Goal: Task Accomplishment & Management: Manage account settings

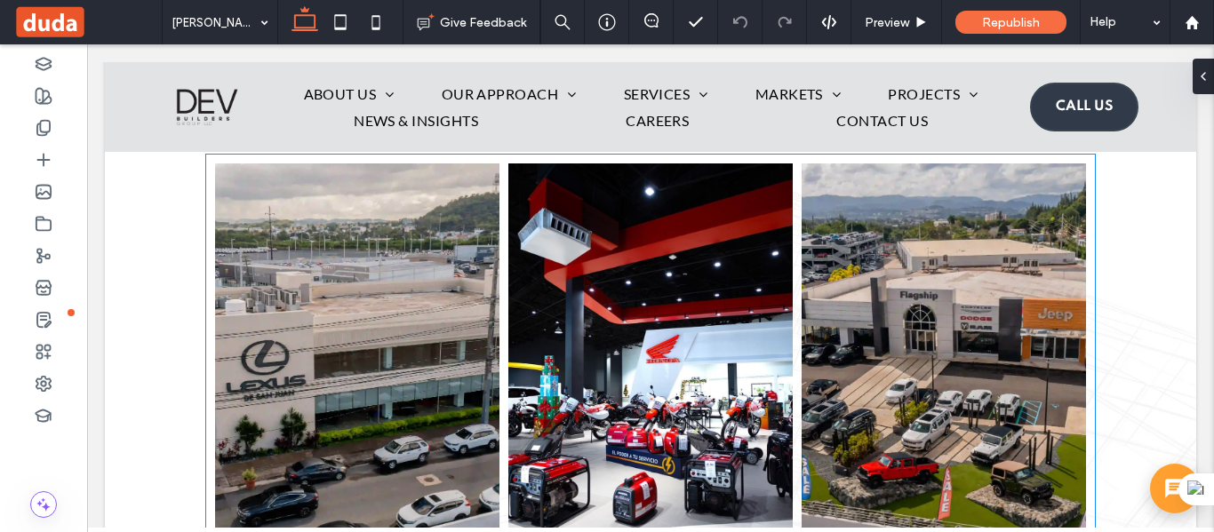
click at [695, 313] on link at bounding box center [650, 382] width 284 height 437
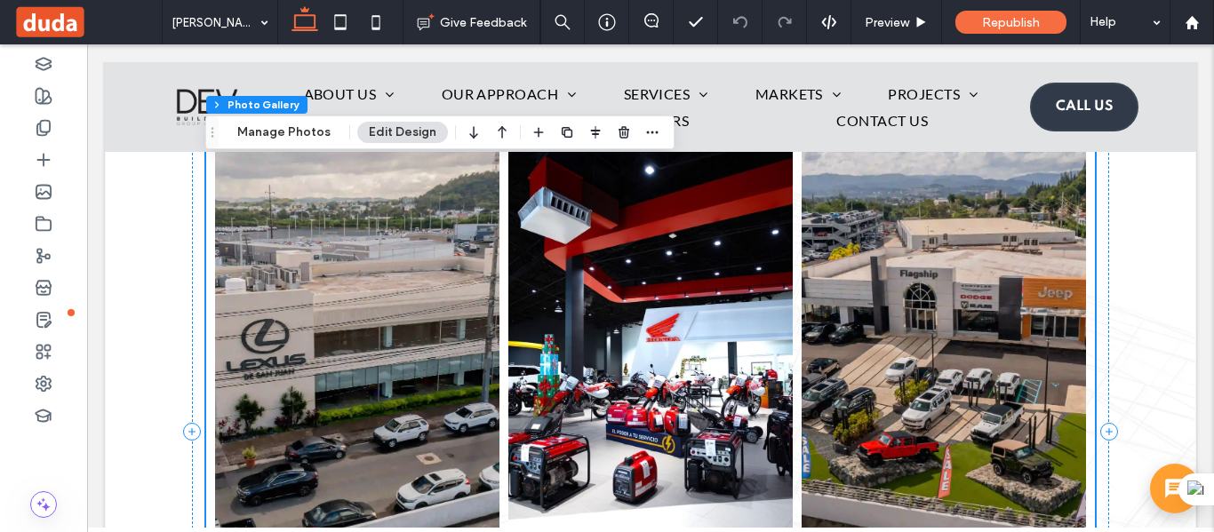
scroll to position [6911, 0]
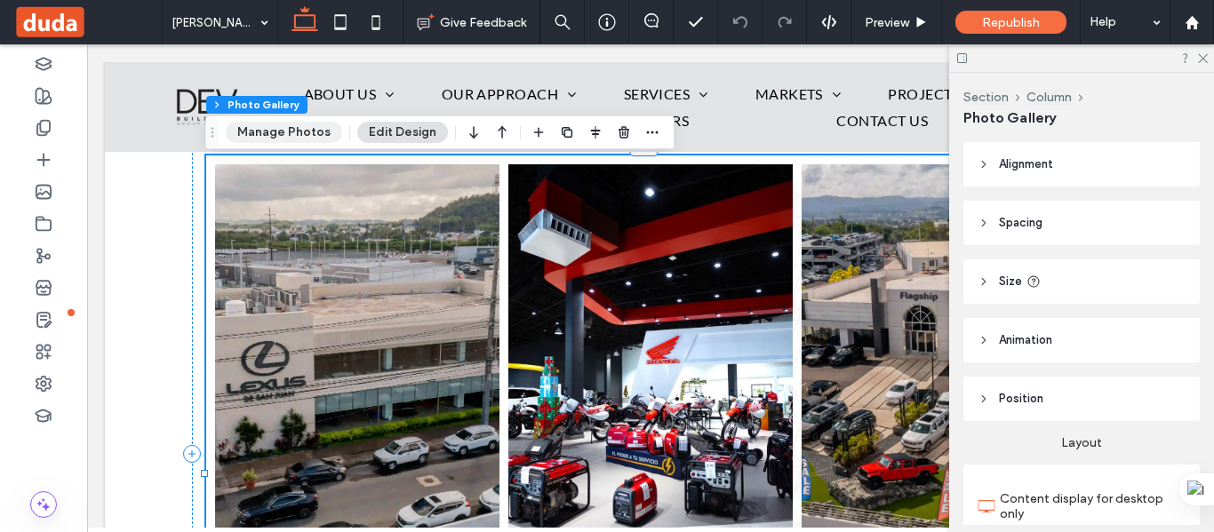
click at [246, 137] on button "Manage Photos" at bounding box center [284, 132] width 116 height 21
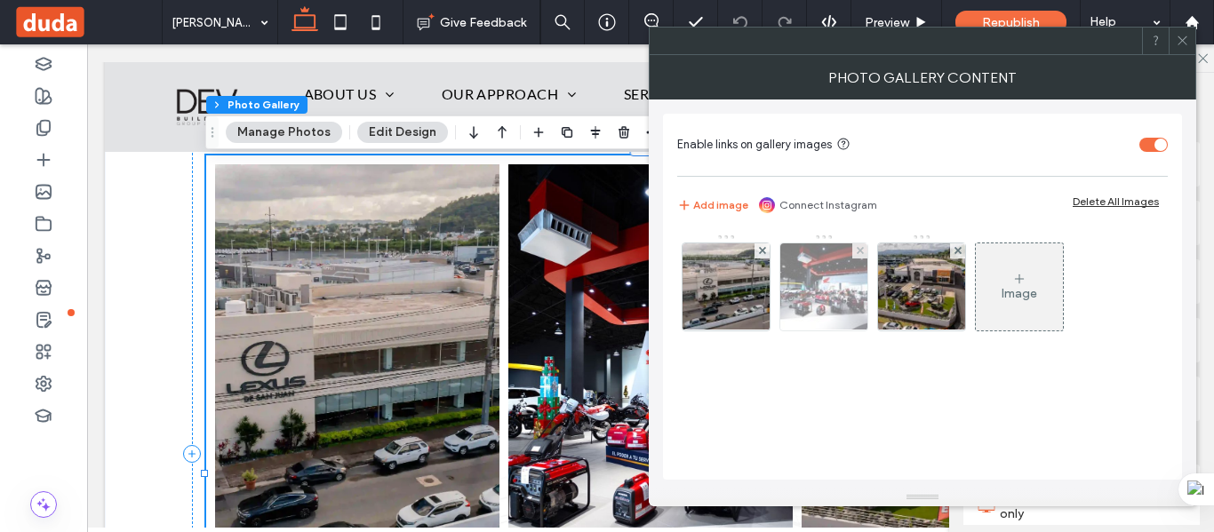
click at [814, 314] on img at bounding box center [824, 287] width 132 height 87
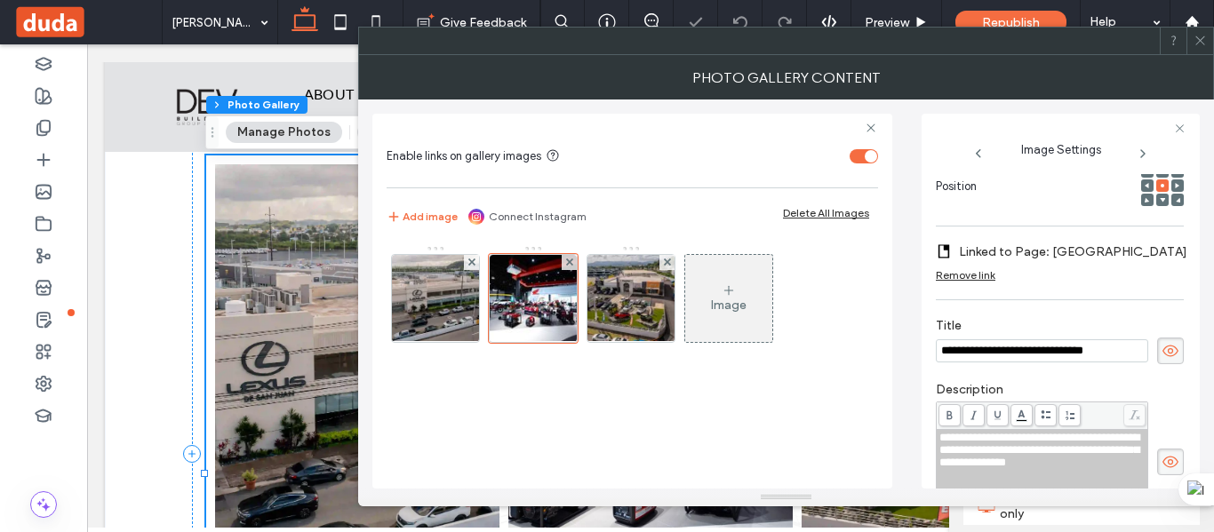
scroll to position [0, 0]
click at [599, 309] on img at bounding box center [631, 298] width 131 height 87
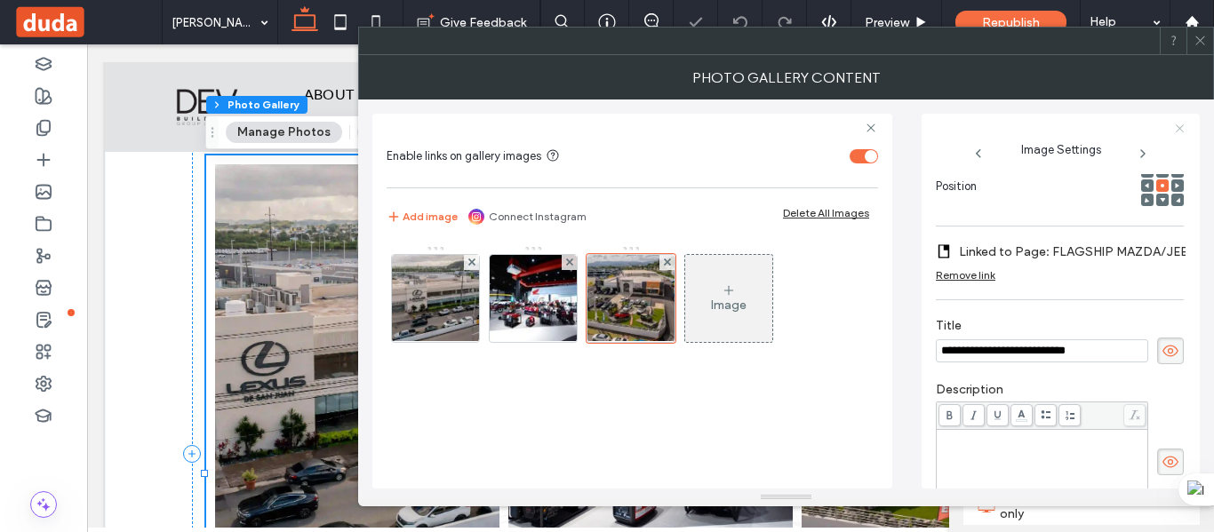
click at [1181, 123] on div "**********" at bounding box center [1061, 301] width 278 height 375
click at [1181, 124] on icon at bounding box center [1180, 129] width 12 height 12
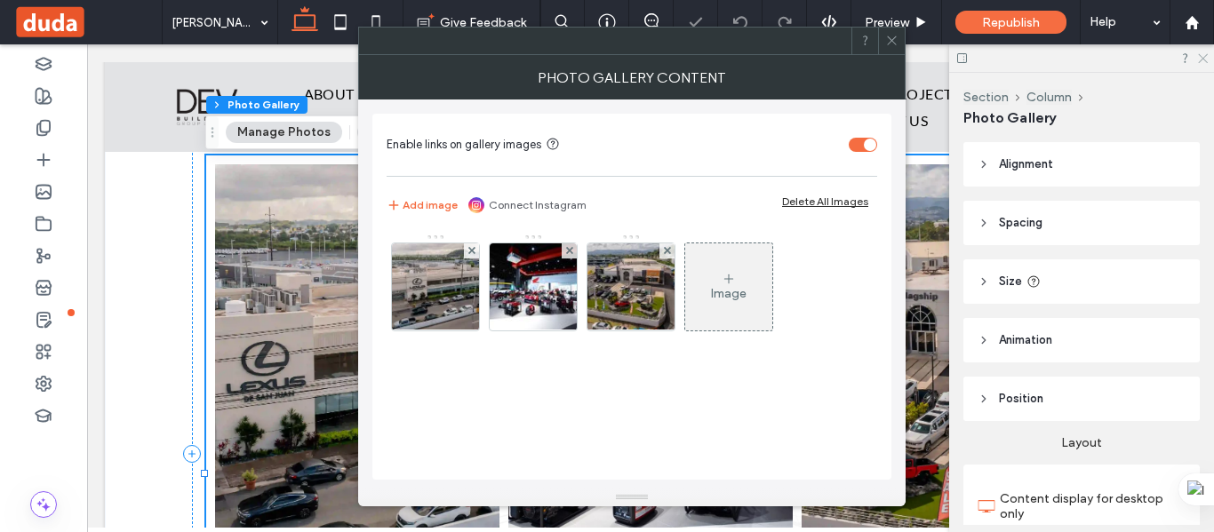
click at [1204, 62] on icon at bounding box center [1202, 58] width 12 height 12
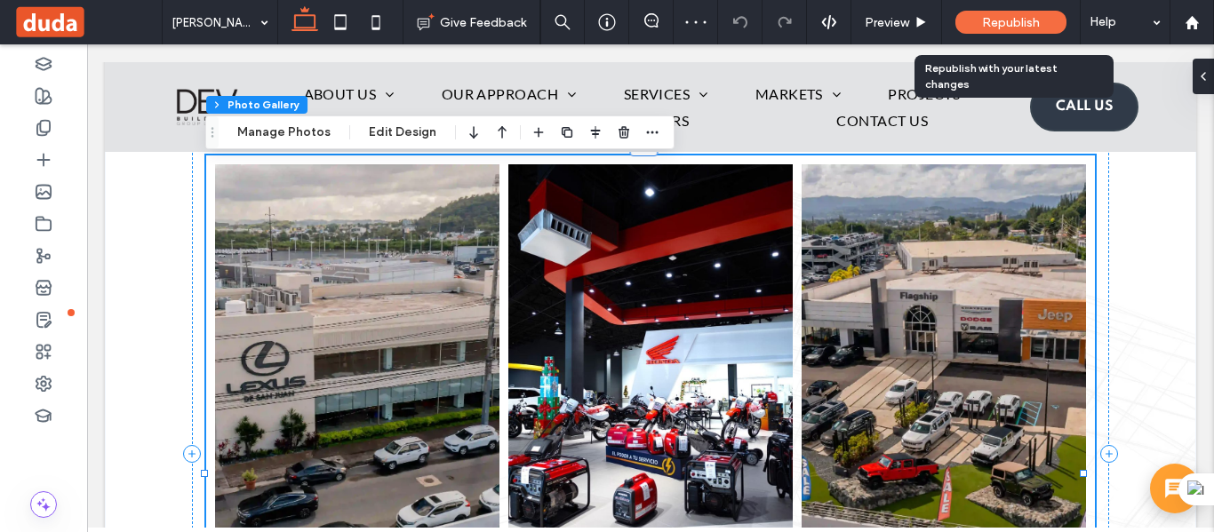
click at [1014, 12] on div "Republish" at bounding box center [1011, 22] width 111 height 23
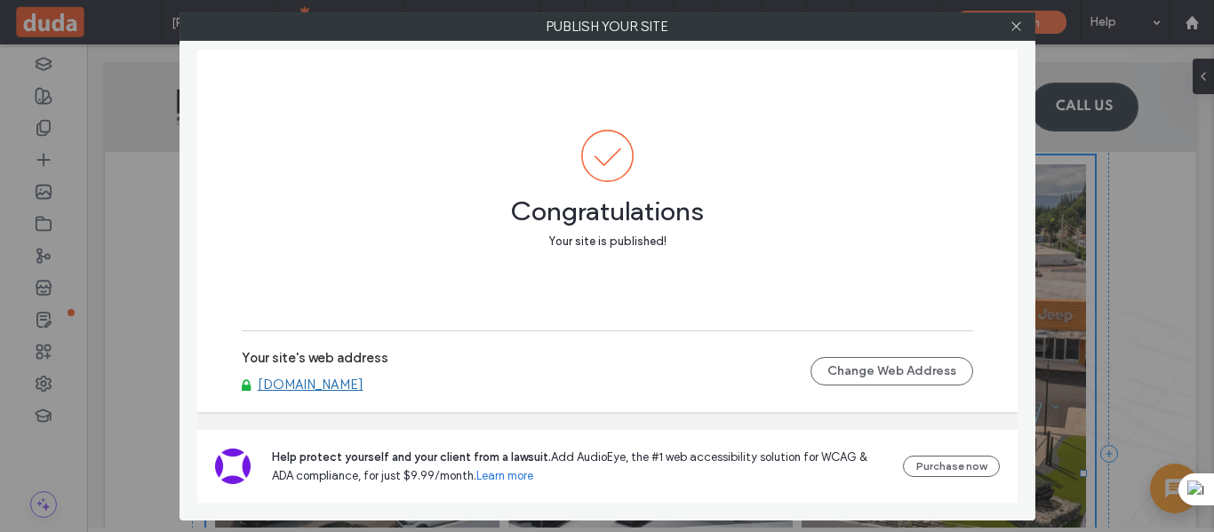
click at [1024, 28] on div at bounding box center [1017, 26] width 27 height 27
click at [1016, 25] on icon at bounding box center [1016, 26] width 13 height 13
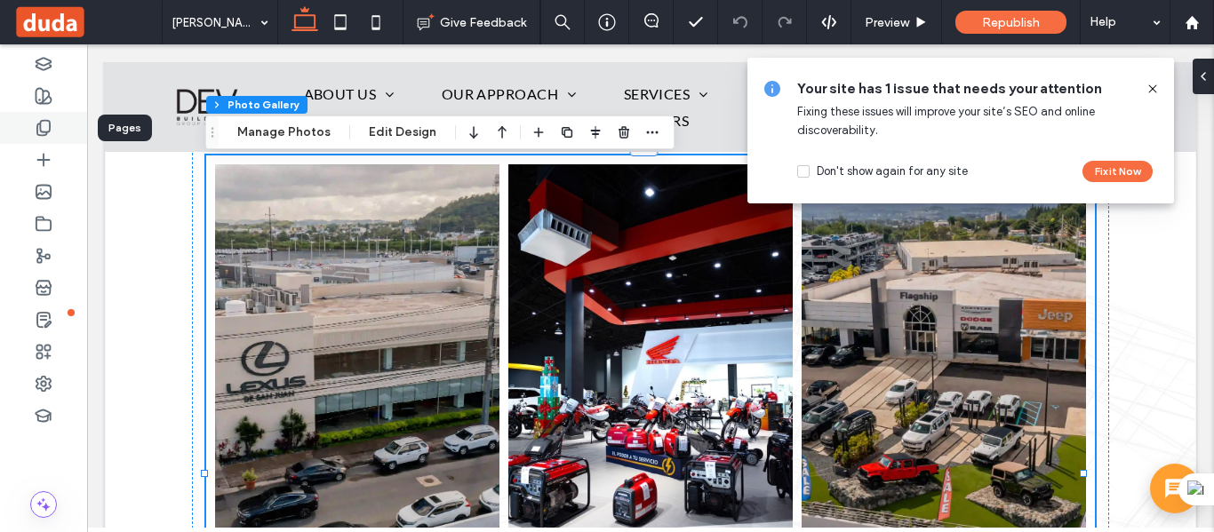
click at [50, 129] on use at bounding box center [43, 128] width 12 height 15
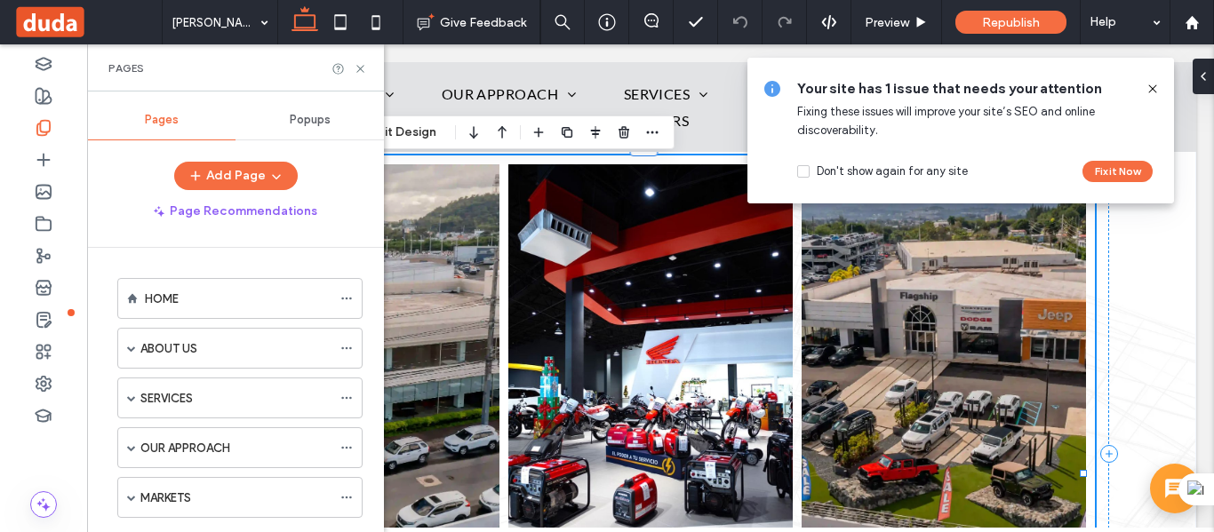
click at [1151, 87] on use at bounding box center [1152, 88] width 8 height 8
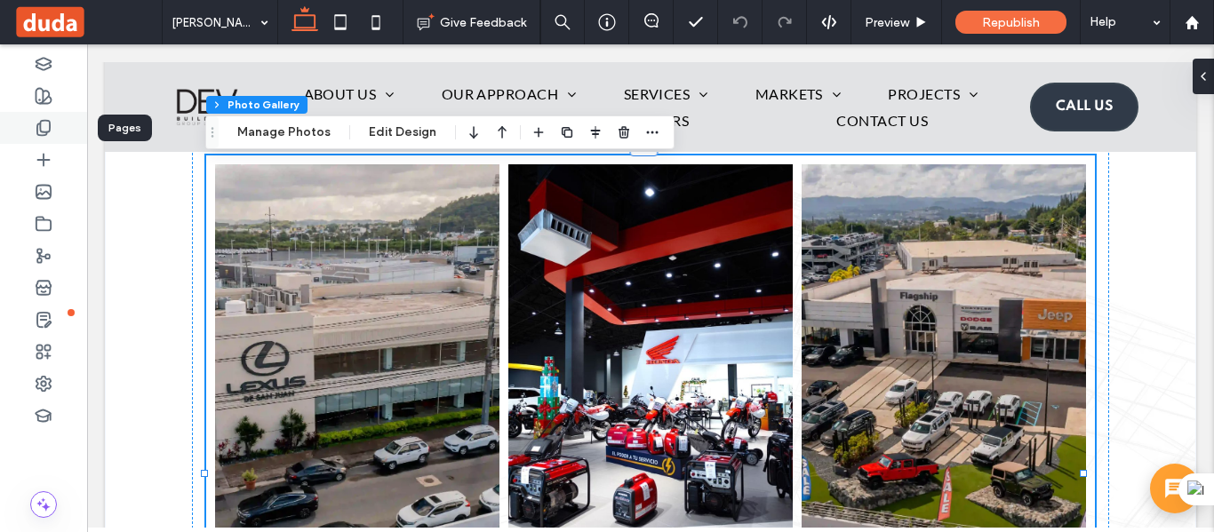
click at [47, 123] on icon at bounding box center [44, 128] width 18 height 18
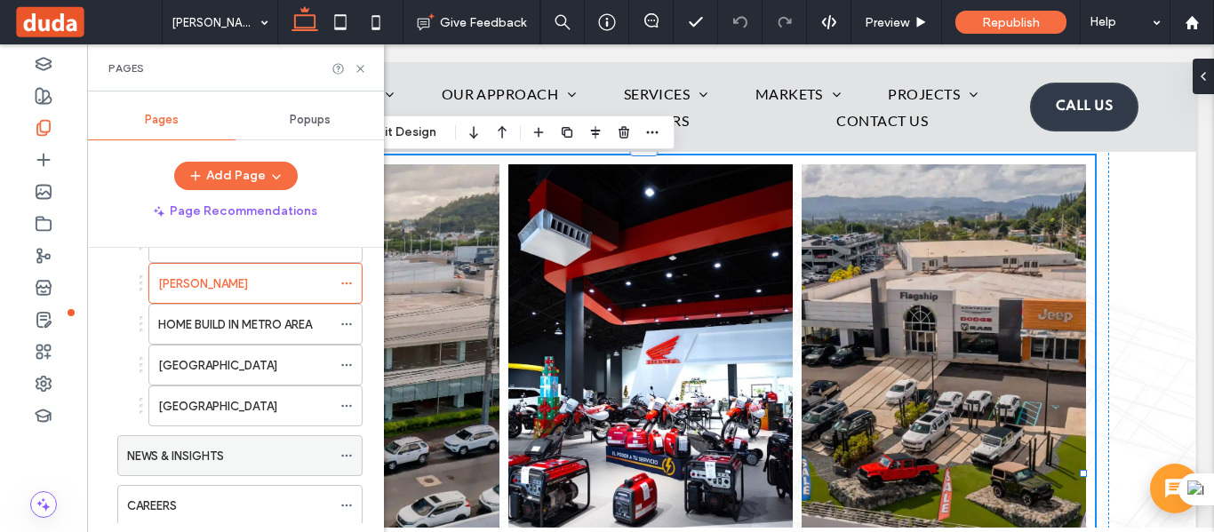
scroll to position [356, 0]
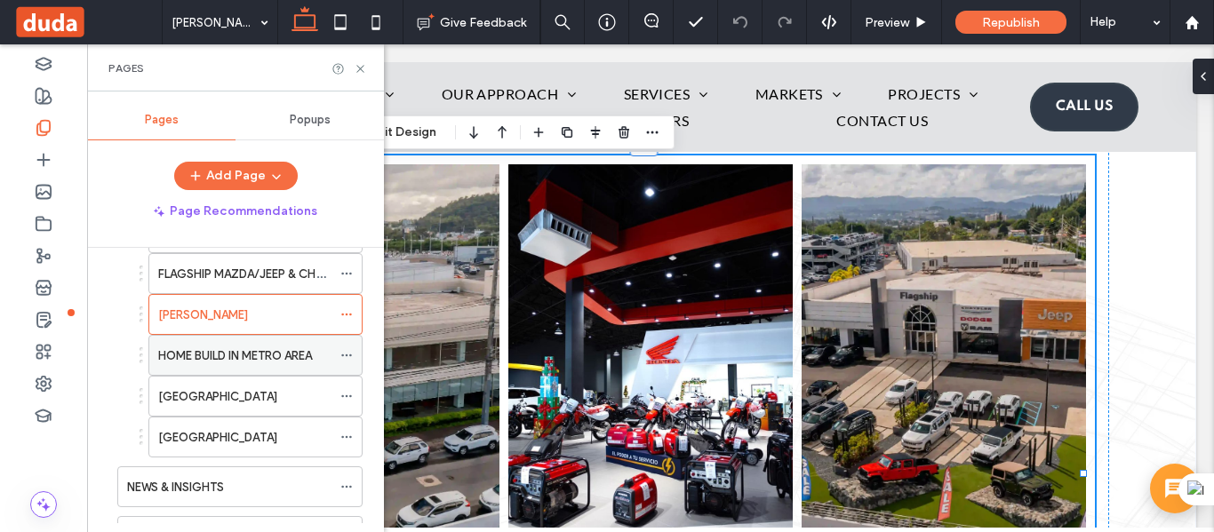
click at [232, 348] on label "HOME BUILD IN METRO AREA" at bounding box center [235, 355] width 154 height 31
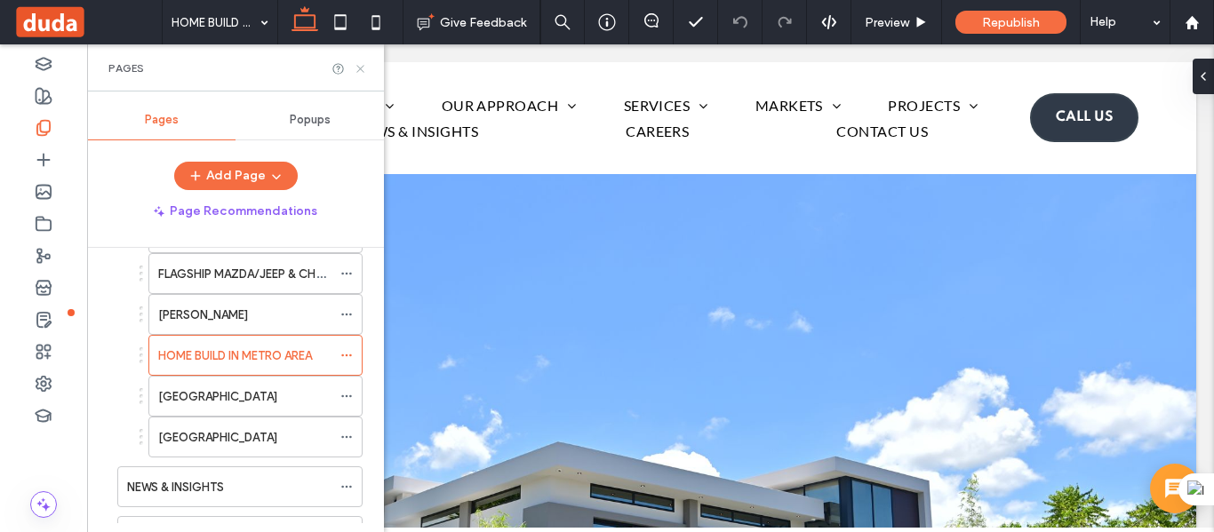
click at [359, 72] on icon at bounding box center [360, 68] width 13 height 13
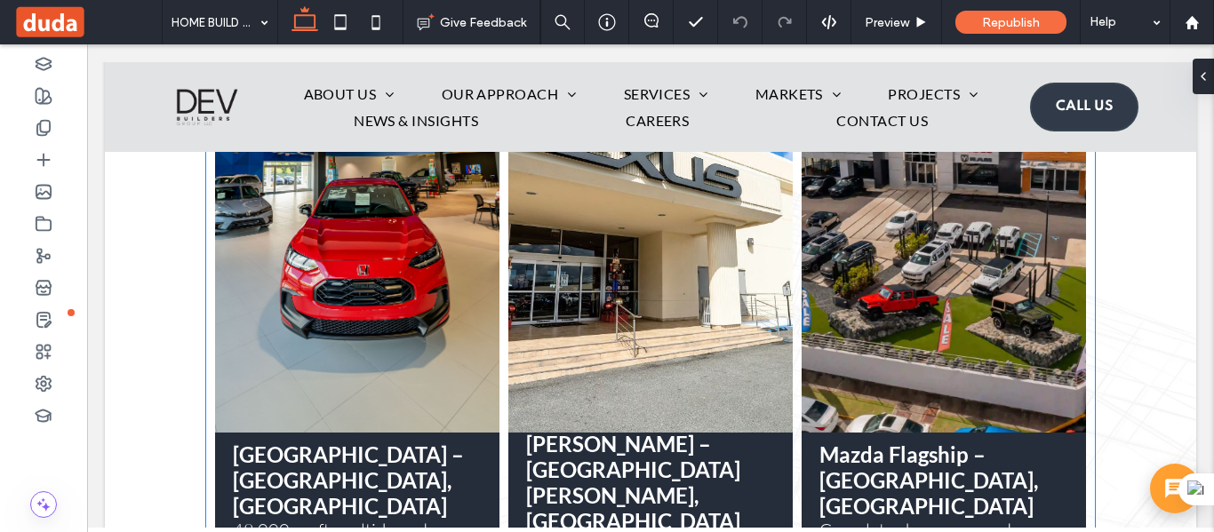
scroll to position [6578, 0]
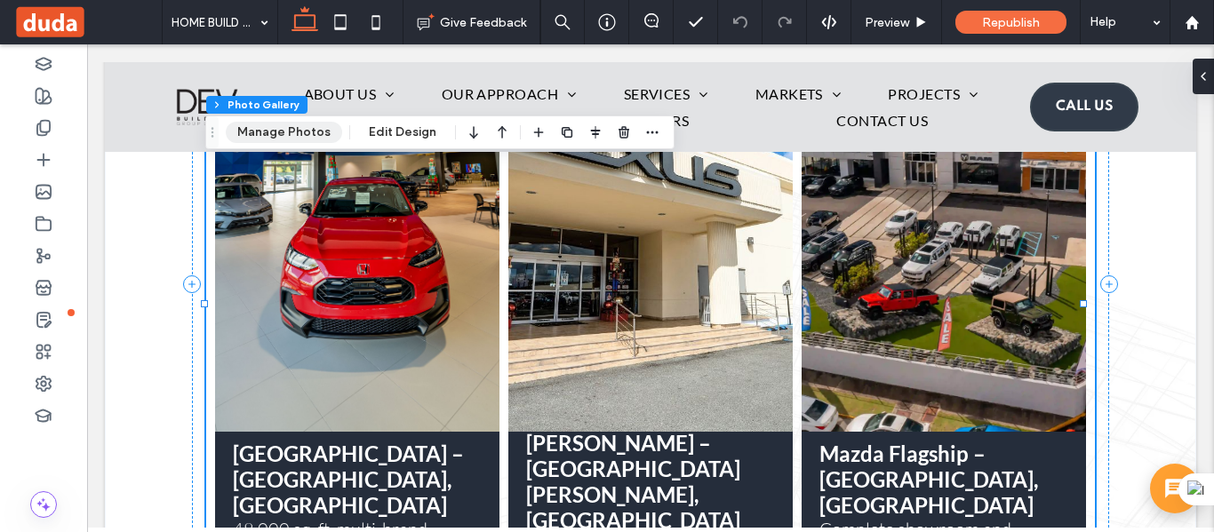
click at [308, 140] on button "Manage Photos" at bounding box center [284, 132] width 116 height 21
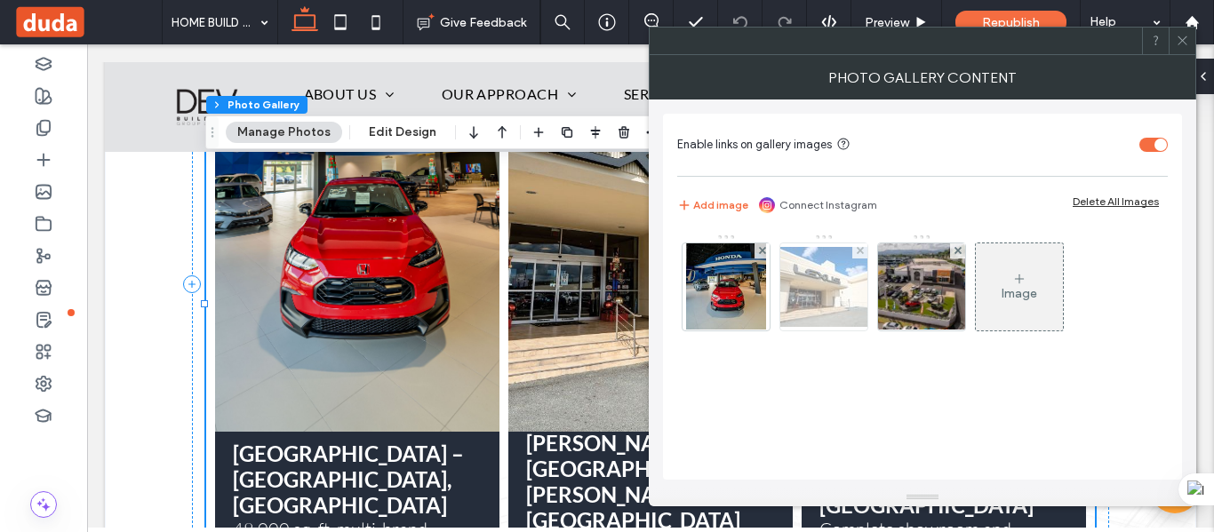
click at [799, 316] on img at bounding box center [824, 287] width 142 height 80
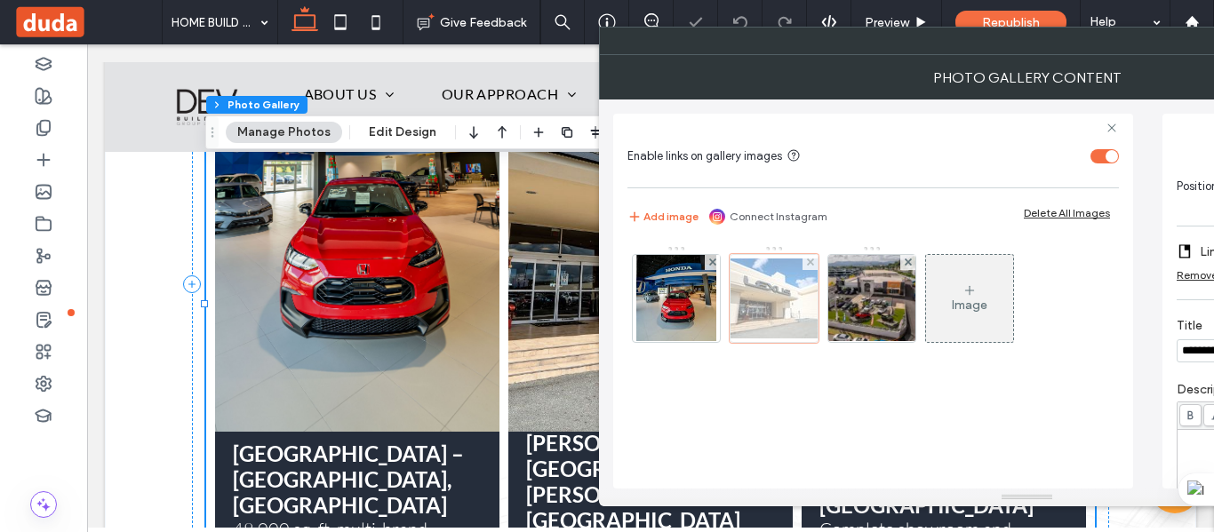
scroll to position [0, 0]
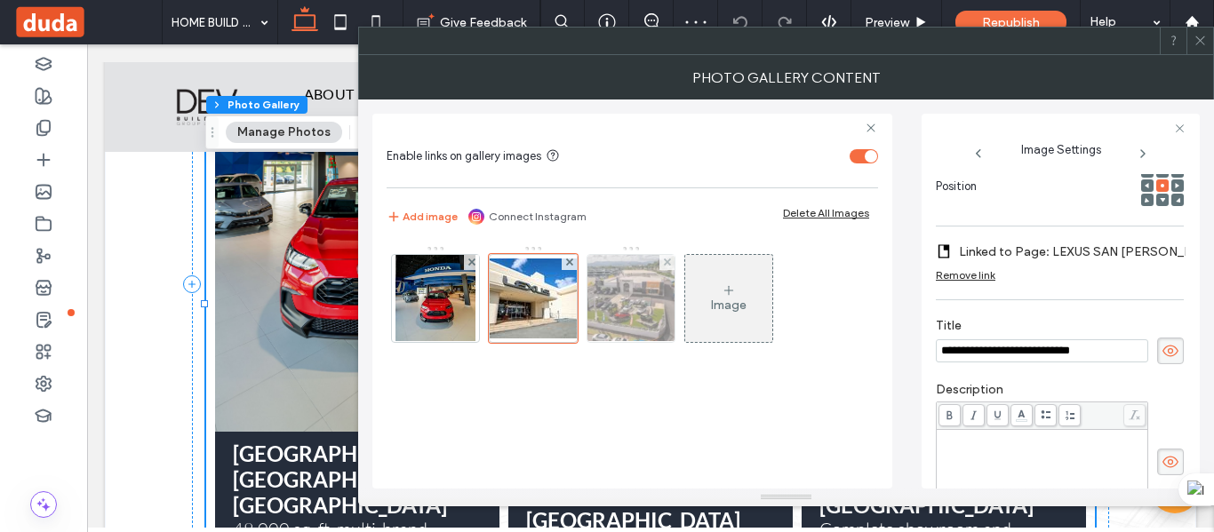
click at [635, 339] on img at bounding box center [631, 298] width 131 height 87
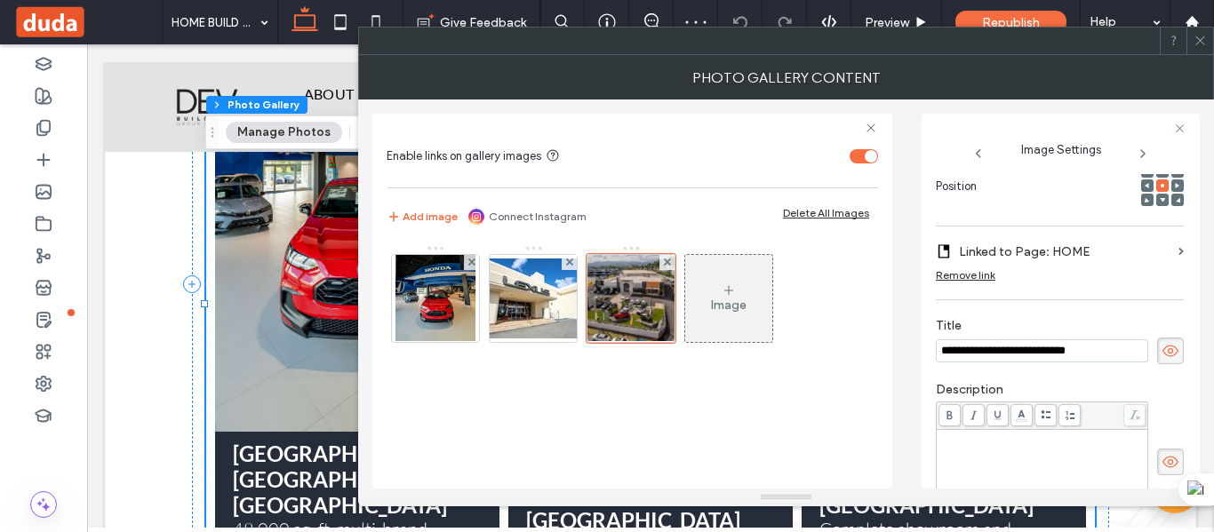
click at [1044, 243] on label "Linked to Page: HOME" at bounding box center [1065, 252] width 212 height 33
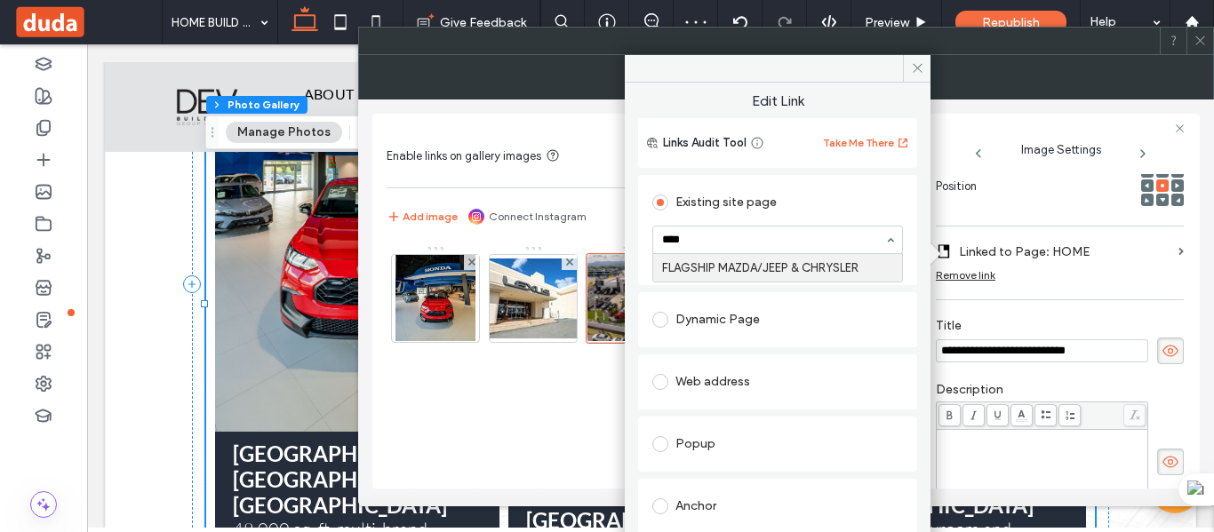
type input "*****"
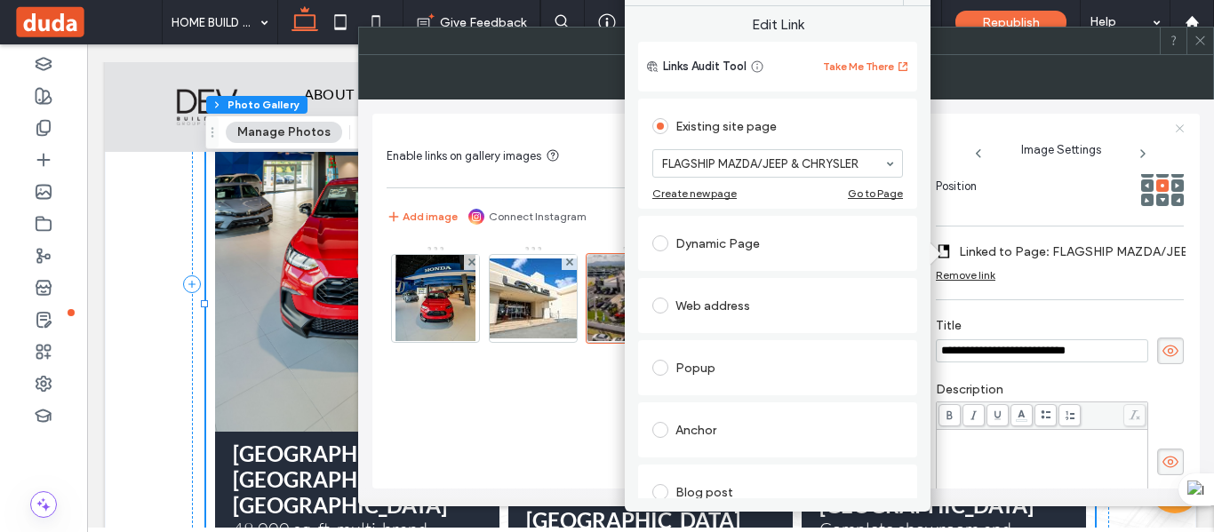
click at [1179, 132] on icon at bounding box center [1180, 129] width 12 height 12
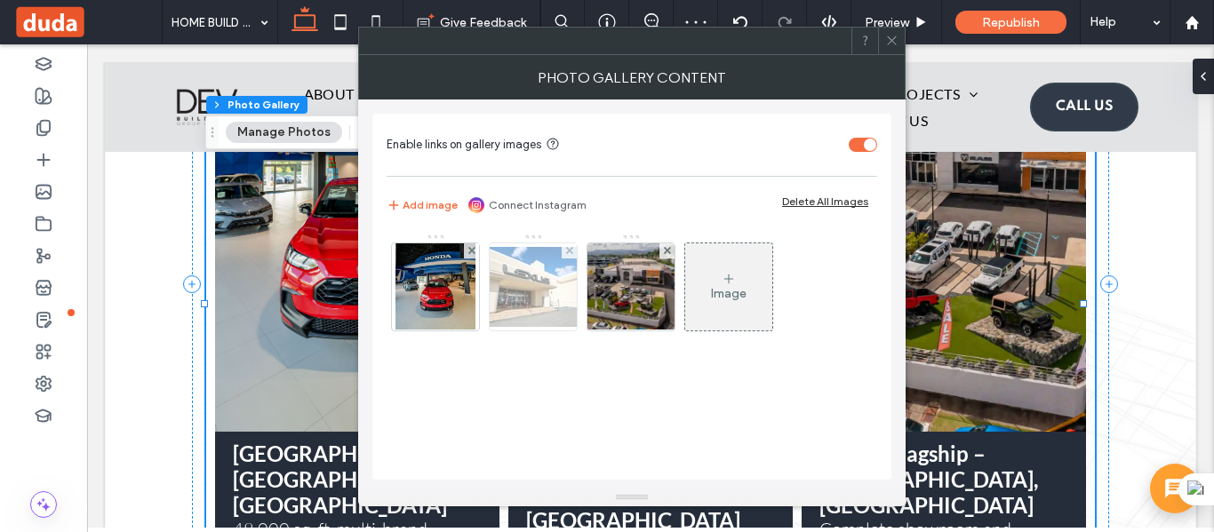
click at [516, 281] on img at bounding box center [533, 287] width 142 height 80
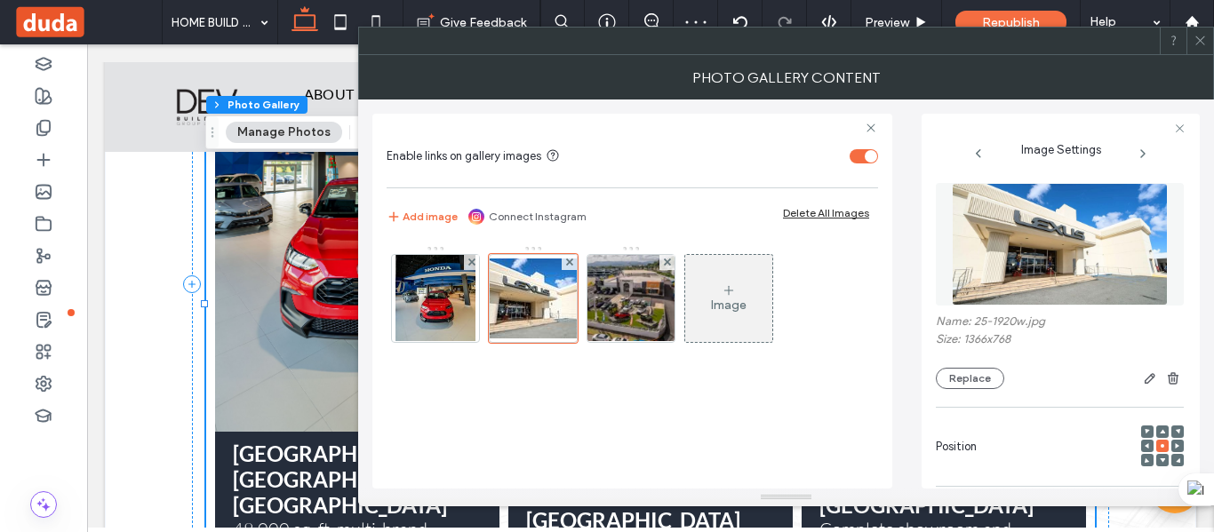
scroll to position [0, 0]
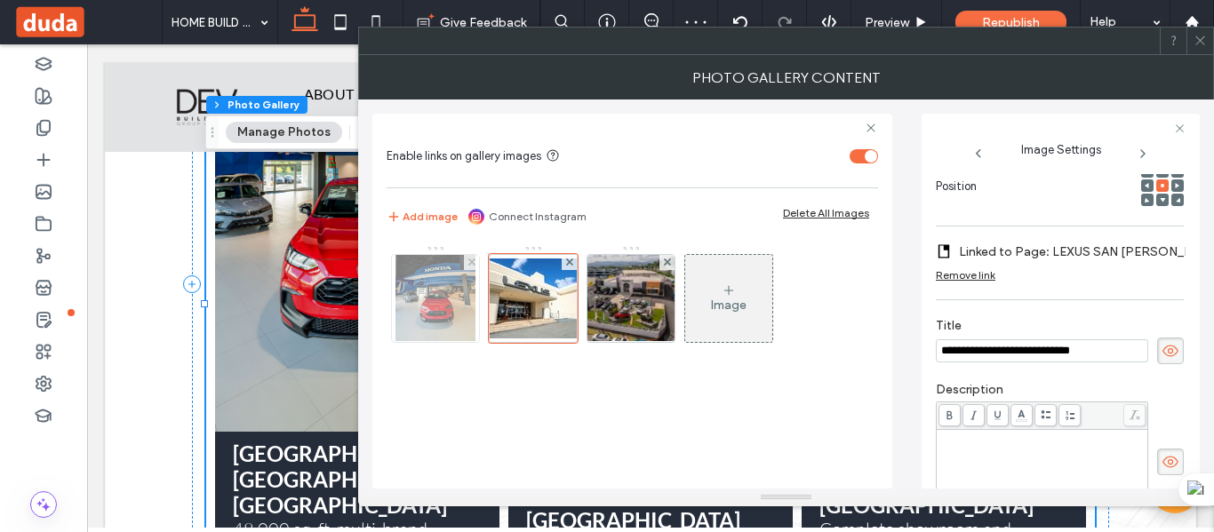
click at [428, 287] on img at bounding box center [436, 298] width 81 height 87
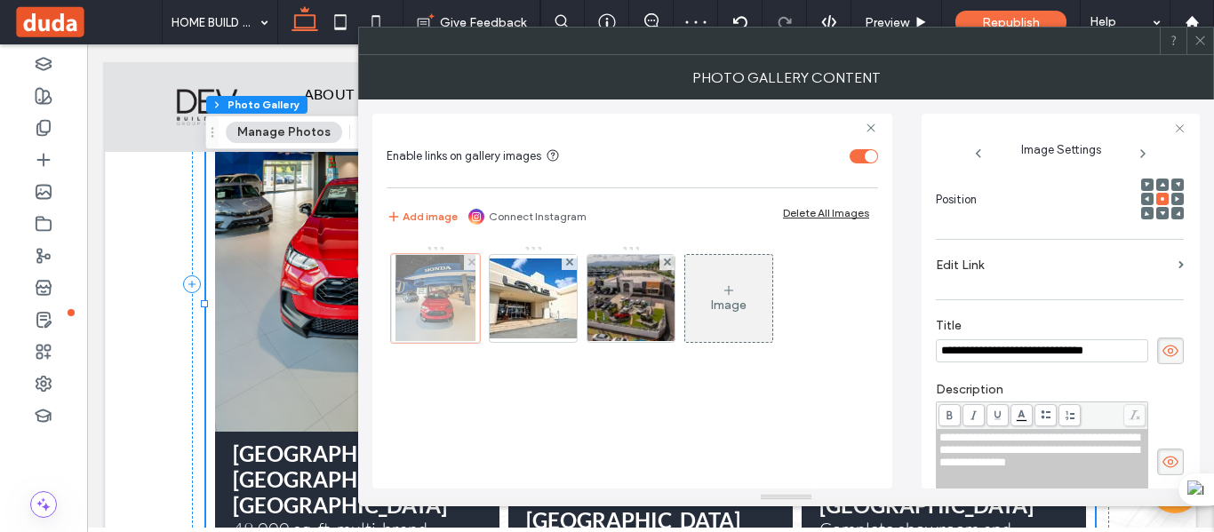
scroll to position [274, 0]
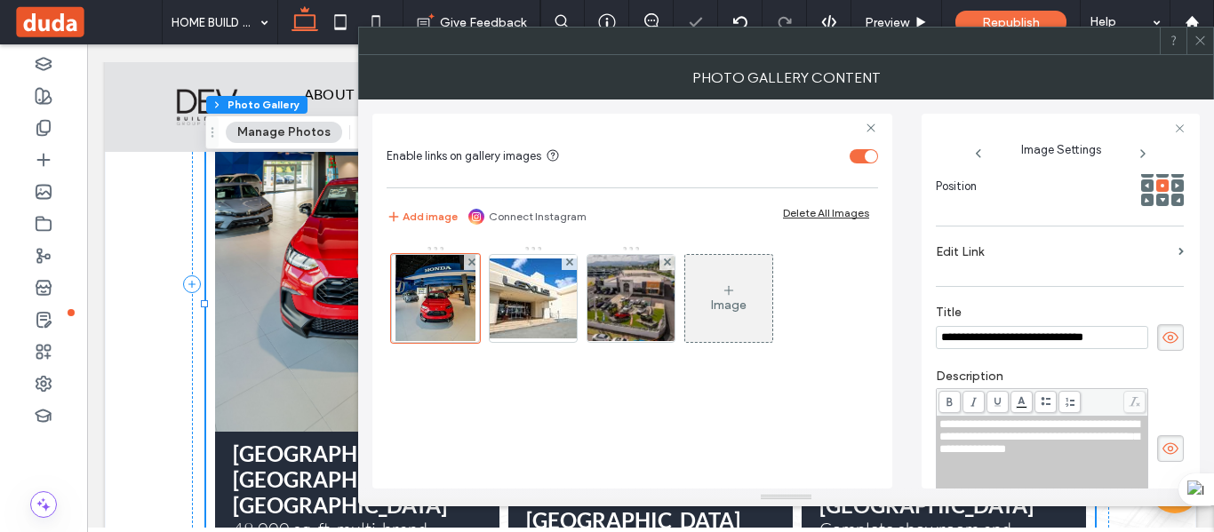
click at [996, 252] on label "Edit Link" at bounding box center [1054, 252] width 236 height 33
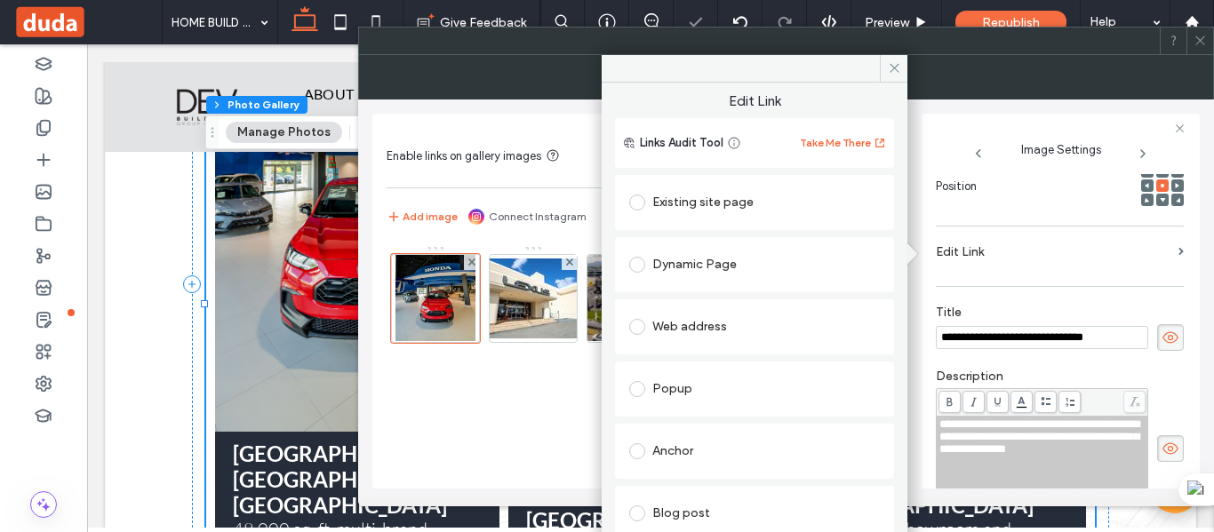
click at [665, 197] on div "Existing site page" at bounding box center [754, 202] width 251 height 28
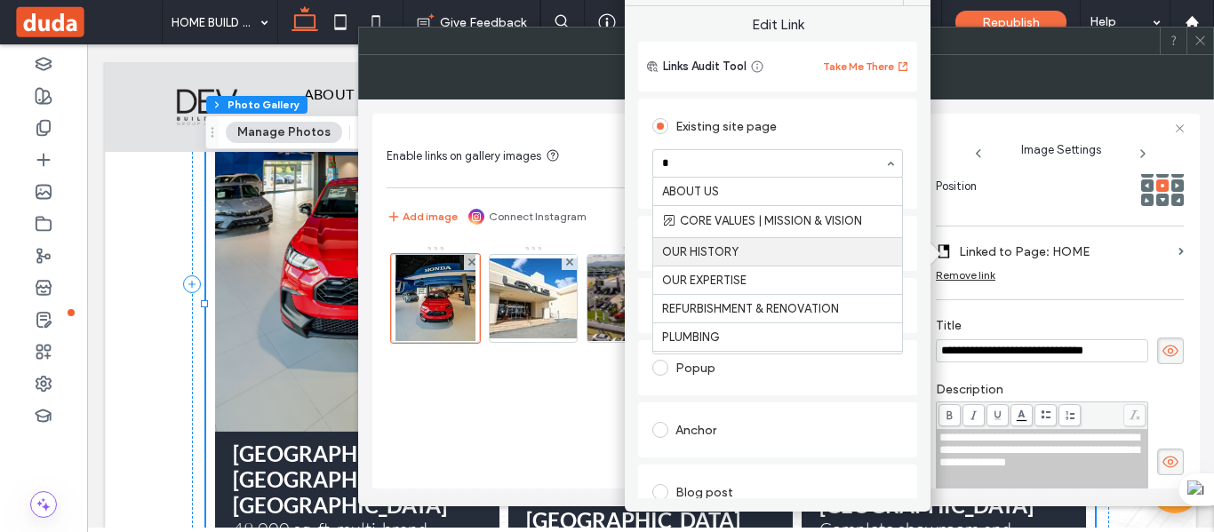
type input "**"
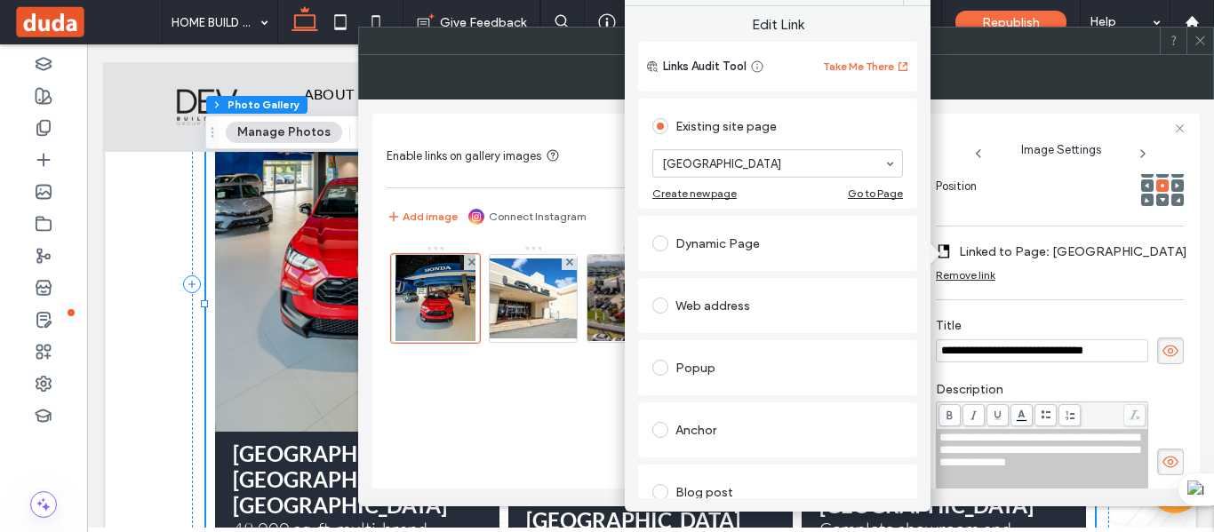
click at [1203, 53] on span at bounding box center [1200, 41] width 13 height 27
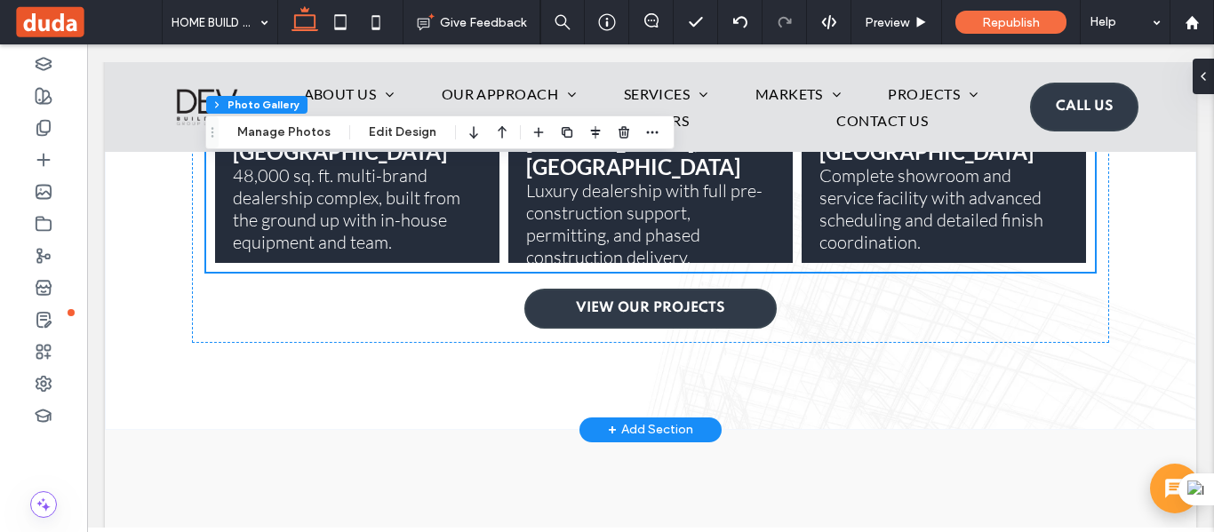
scroll to position [6933, 0]
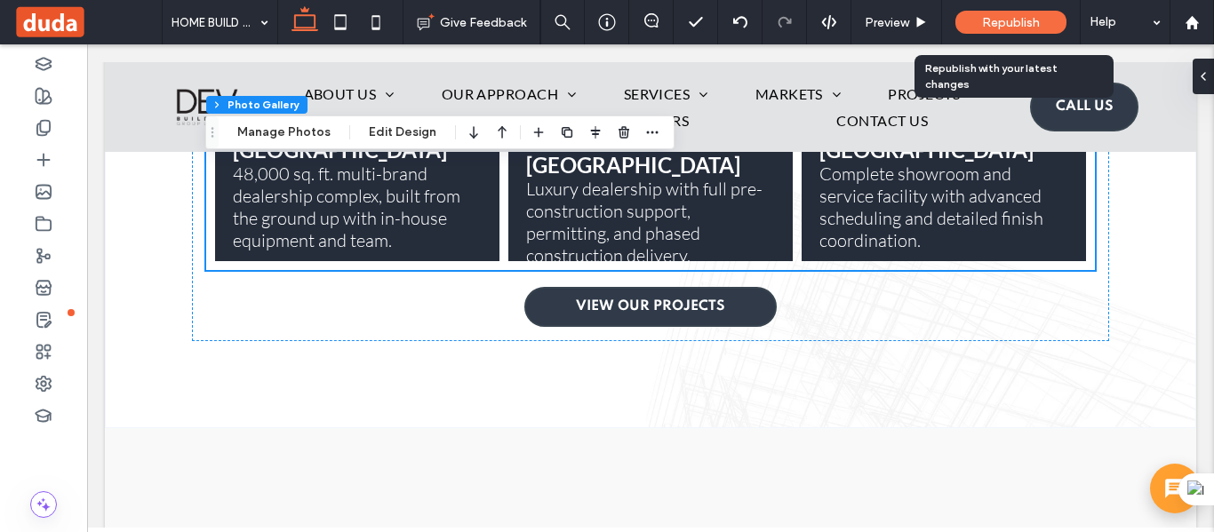
click at [1022, 28] on span "Republish" at bounding box center [1011, 22] width 58 height 15
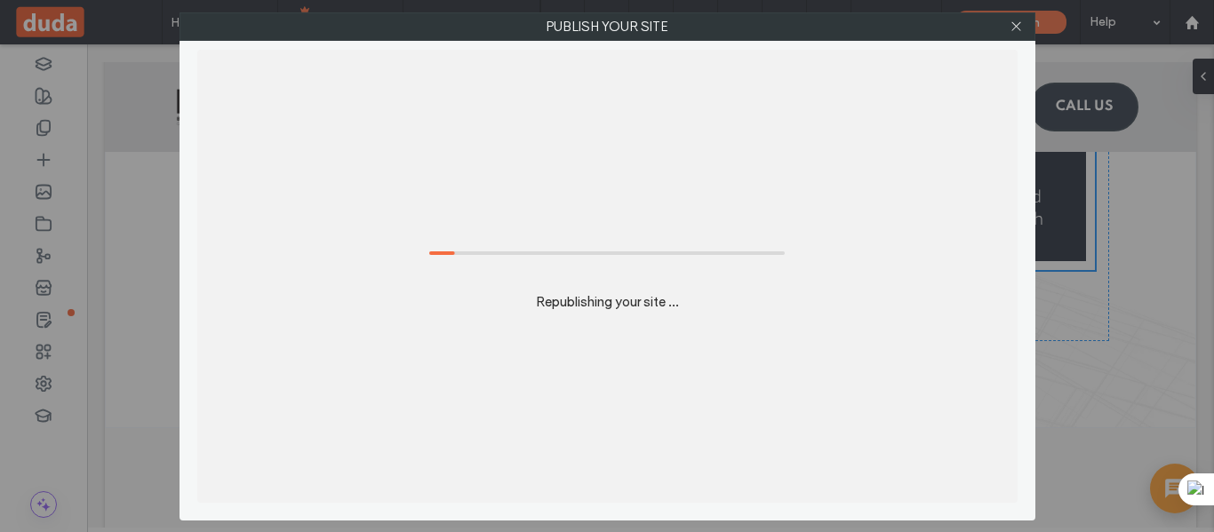
click at [536, 305] on label "Republishing your site ..." at bounding box center [607, 293] width 143 height 34
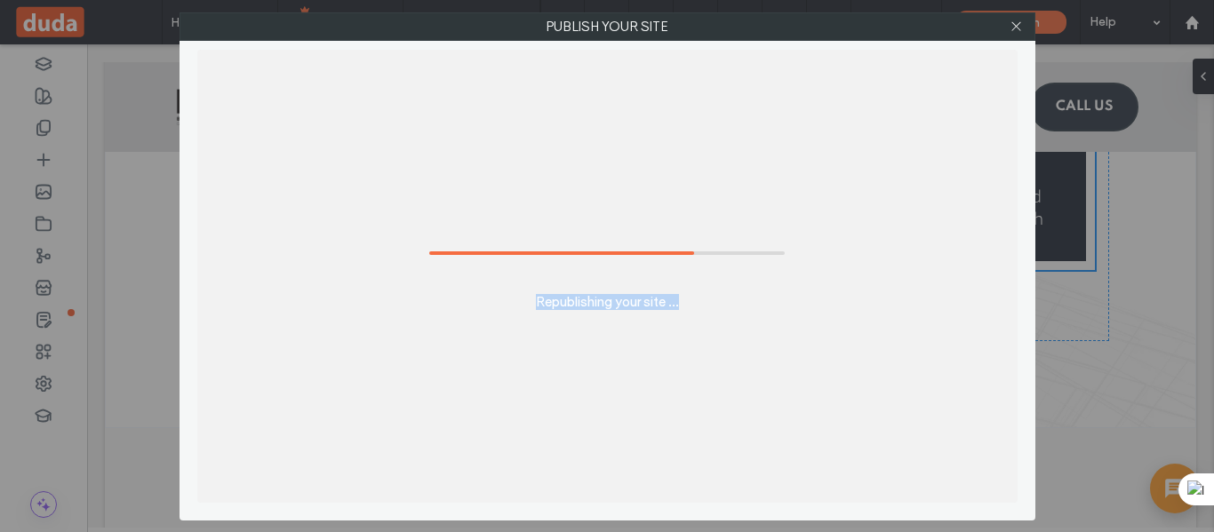
drag, startPoint x: 532, startPoint y: 302, endPoint x: 694, endPoint y: 303, distance: 161.8
click at [694, 303] on div "Republishing your site ..." at bounding box center [607, 276] width 820 height 453
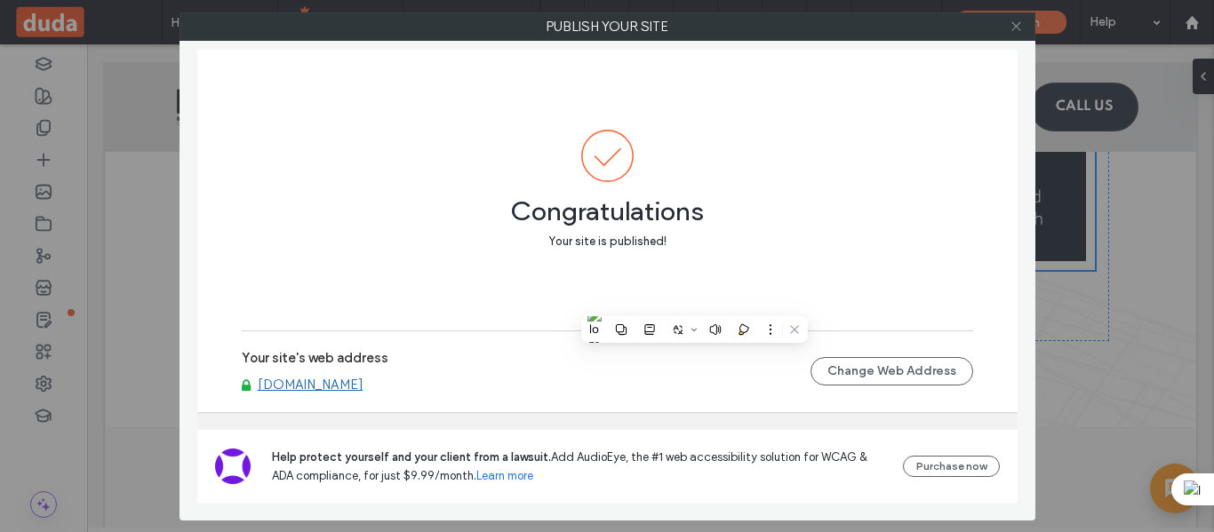
click at [1015, 27] on icon at bounding box center [1016, 26] width 13 height 13
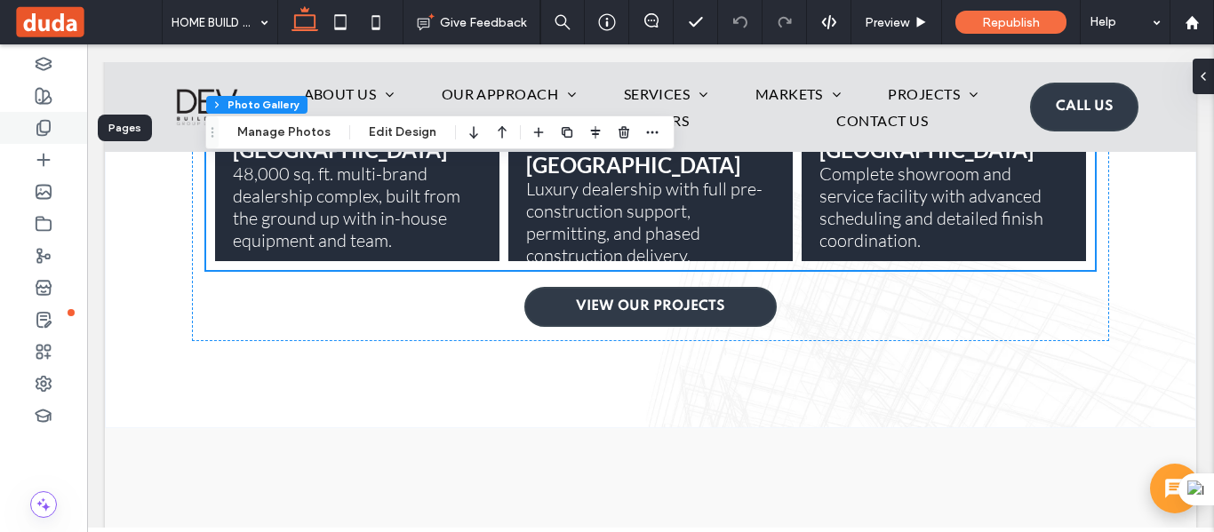
click at [38, 127] on icon at bounding box center [44, 128] width 18 height 18
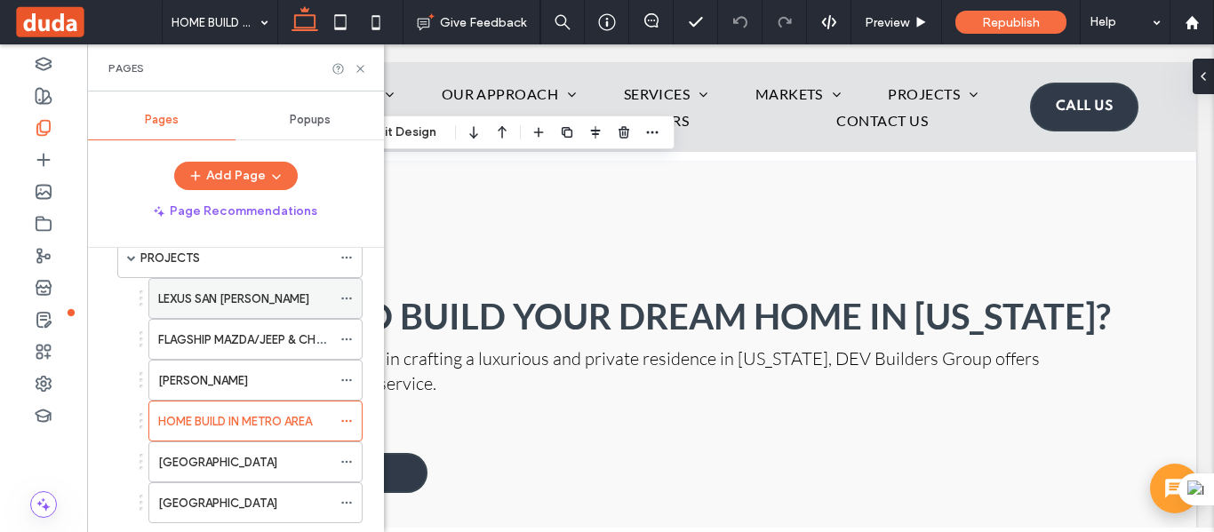
scroll to position [444, 0]
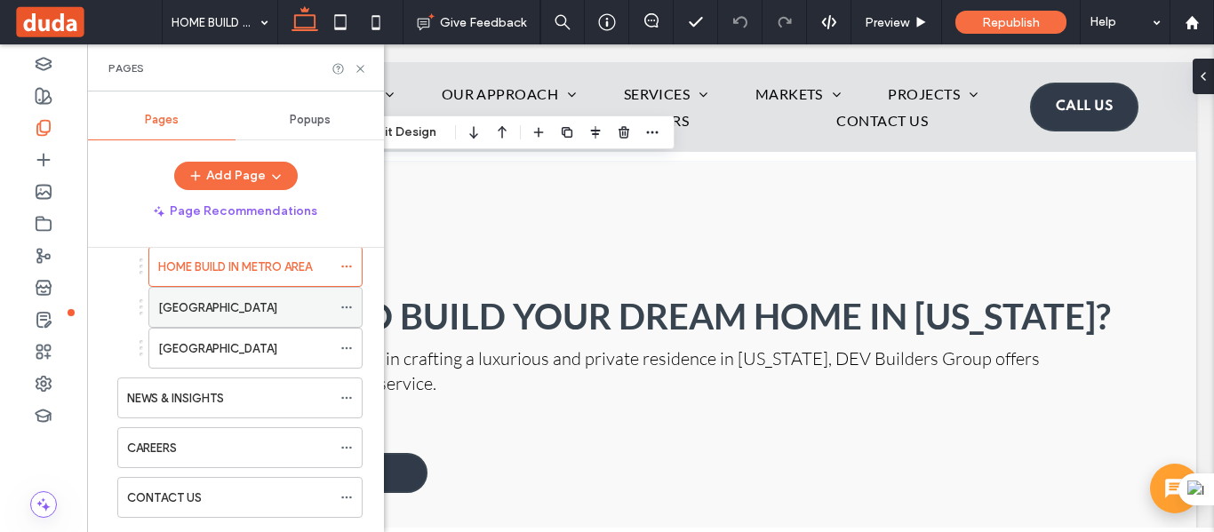
click at [212, 306] on label "PICKLEBALL SPORT CENTER" at bounding box center [217, 307] width 119 height 31
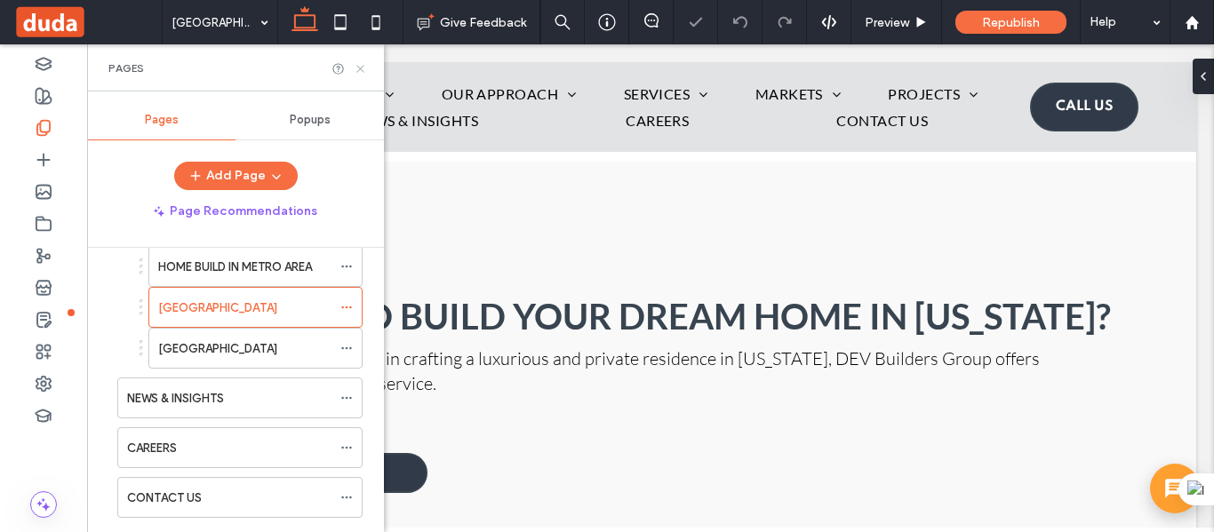
click at [358, 70] on use at bounding box center [359, 68] width 7 height 7
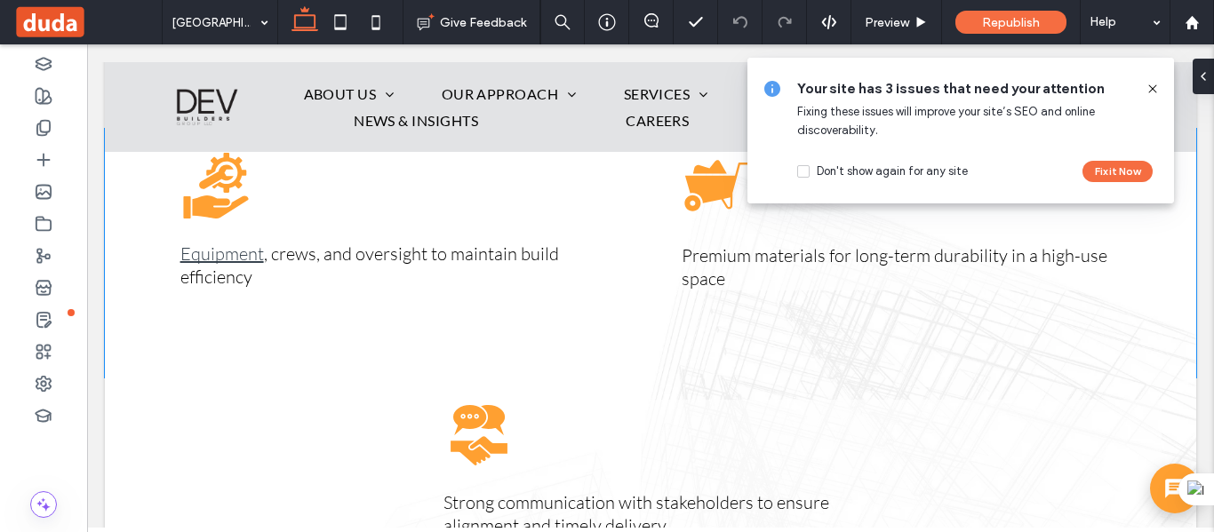
scroll to position [6489, 0]
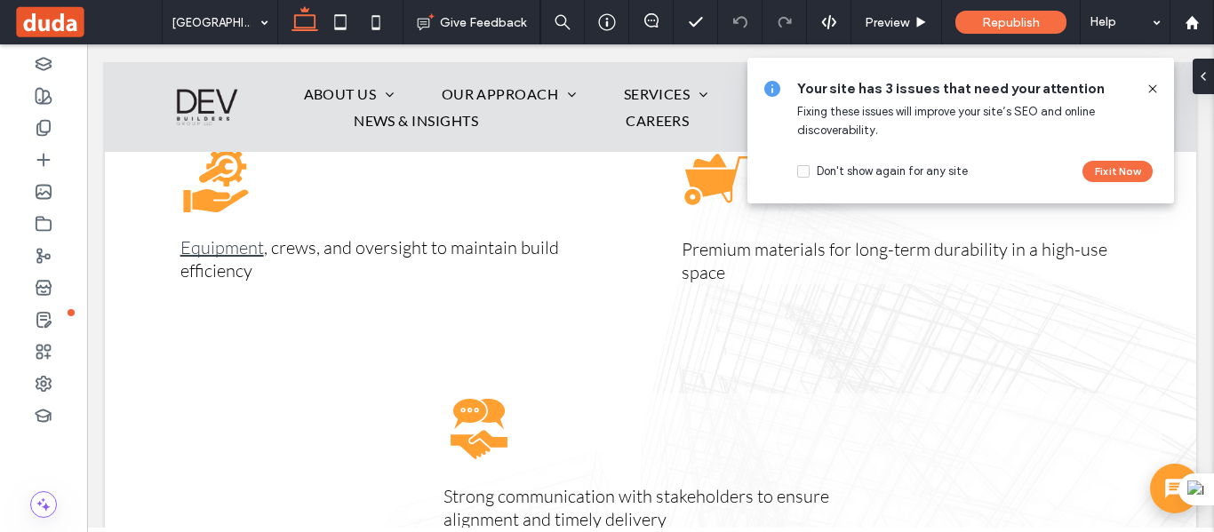
click at [1152, 88] on use at bounding box center [1152, 88] width 8 height 8
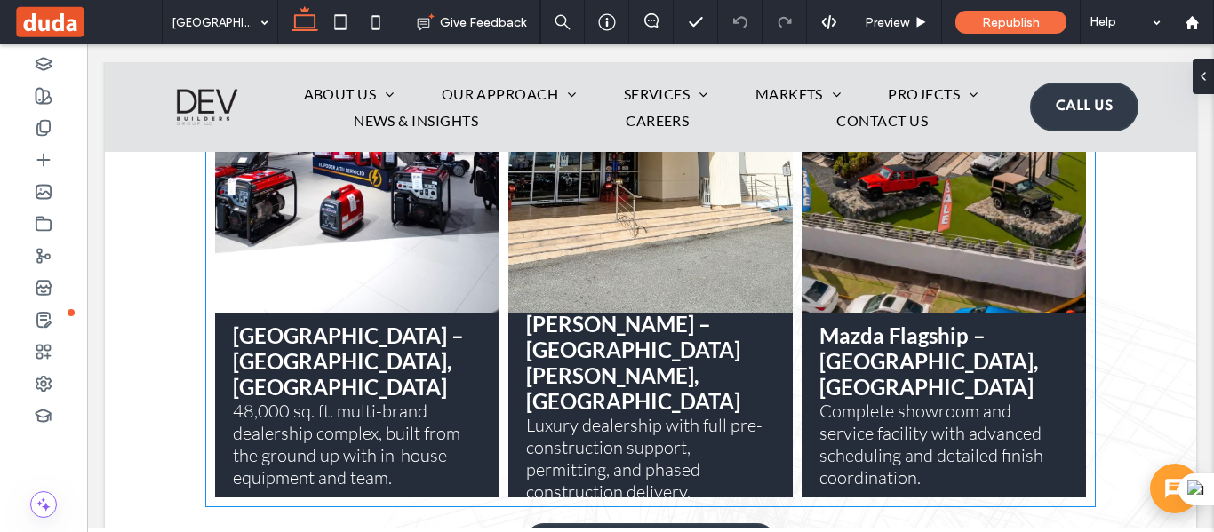
scroll to position [7467, 0]
click at [387, 261] on link at bounding box center [357, 93] width 284 height 437
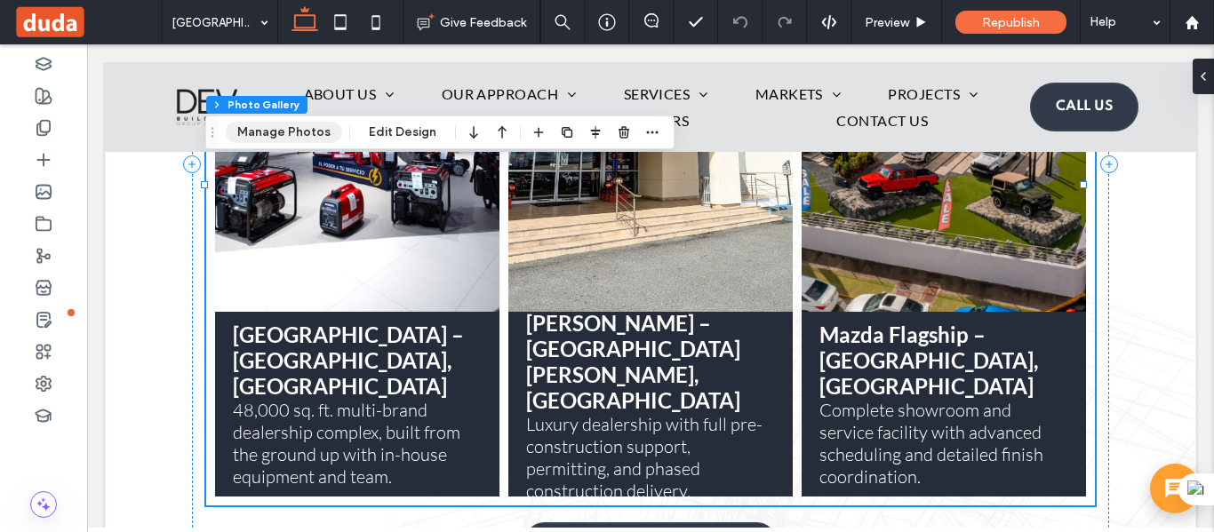
click at [300, 130] on button "Manage Photos" at bounding box center [284, 132] width 116 height 21
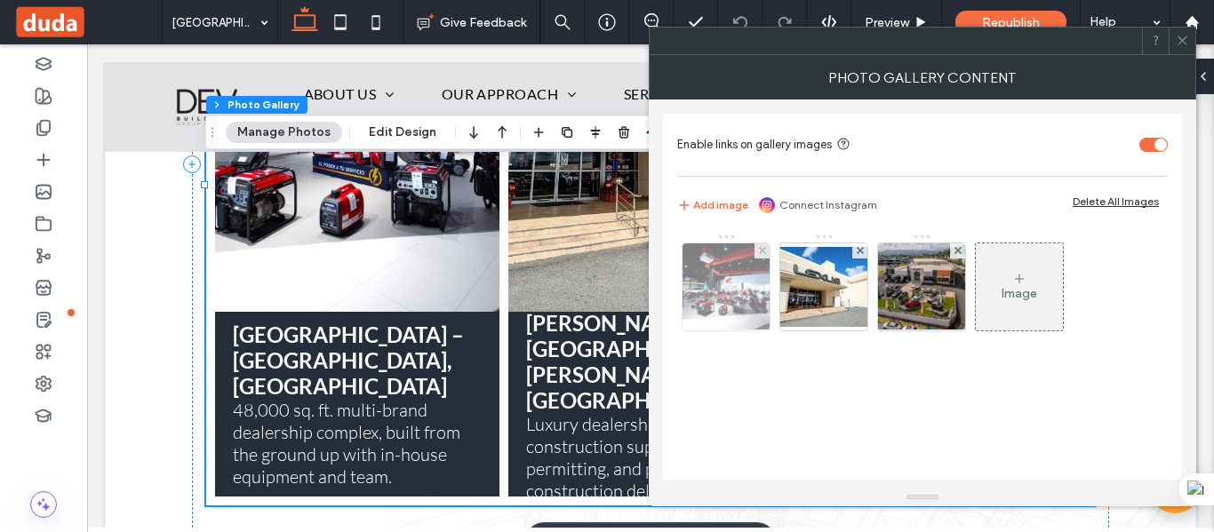
click at [708, 311] on img at bounding box center [726, 287] width 132 height 87
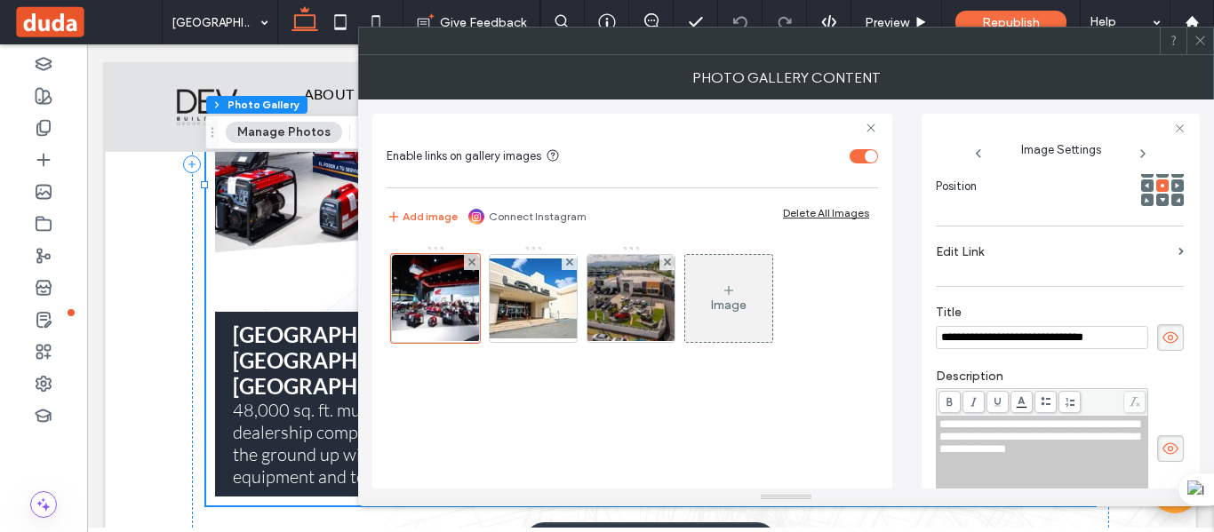
scroll to position [0, 0]
click at [988, 243] on label "Edit Link" at bounding box center [1054, 252] width 236 height 33
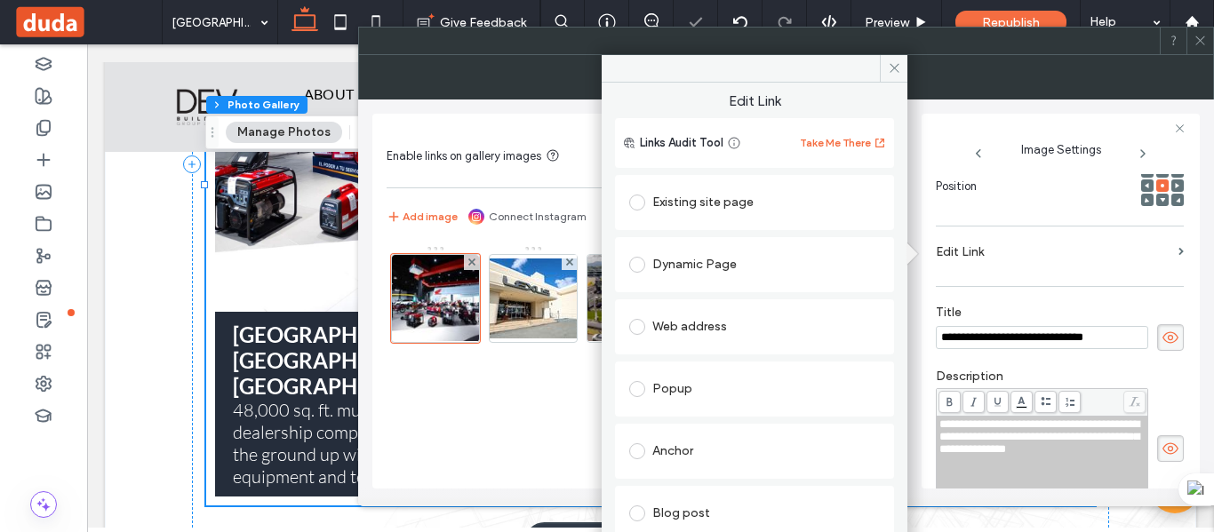
click at [722, 207] on div "Existing site page" at bounding box center [754, 202] width 251 height 28
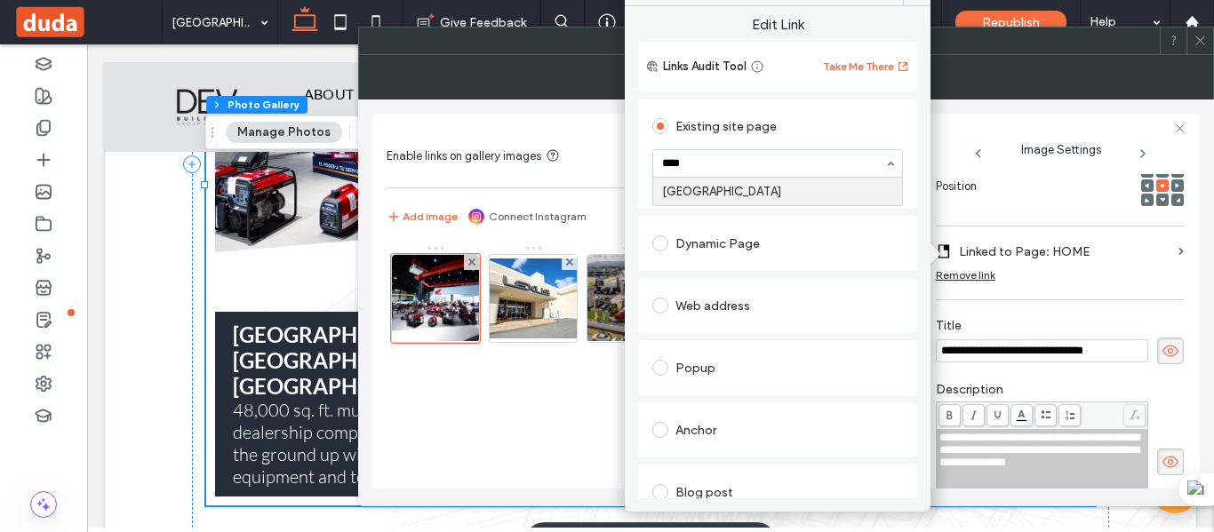
type input "*****"
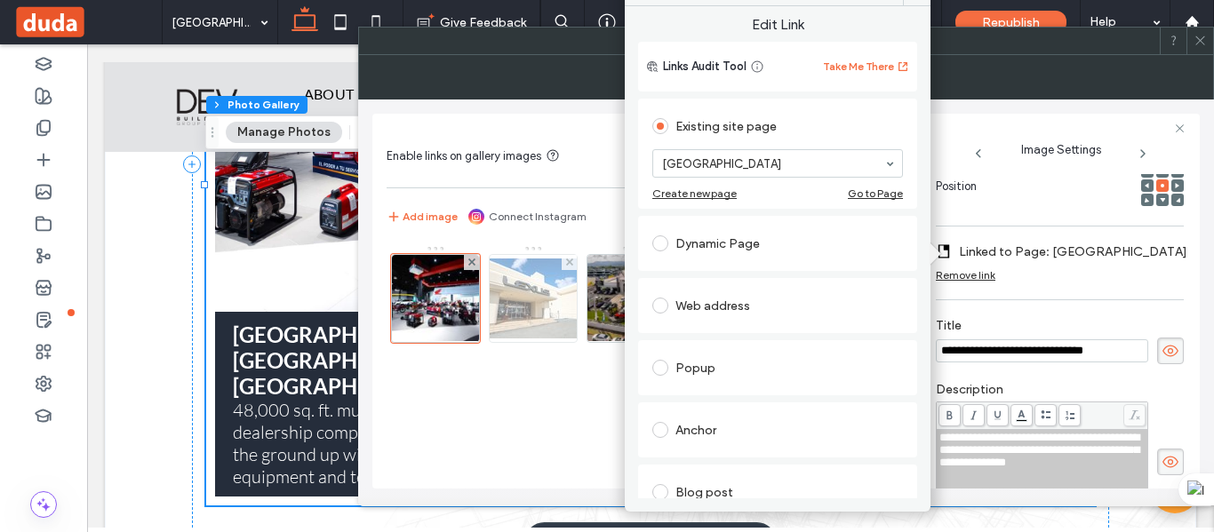
click at [524, 311] on img at bounding box center [533, 299] width 142 height 80
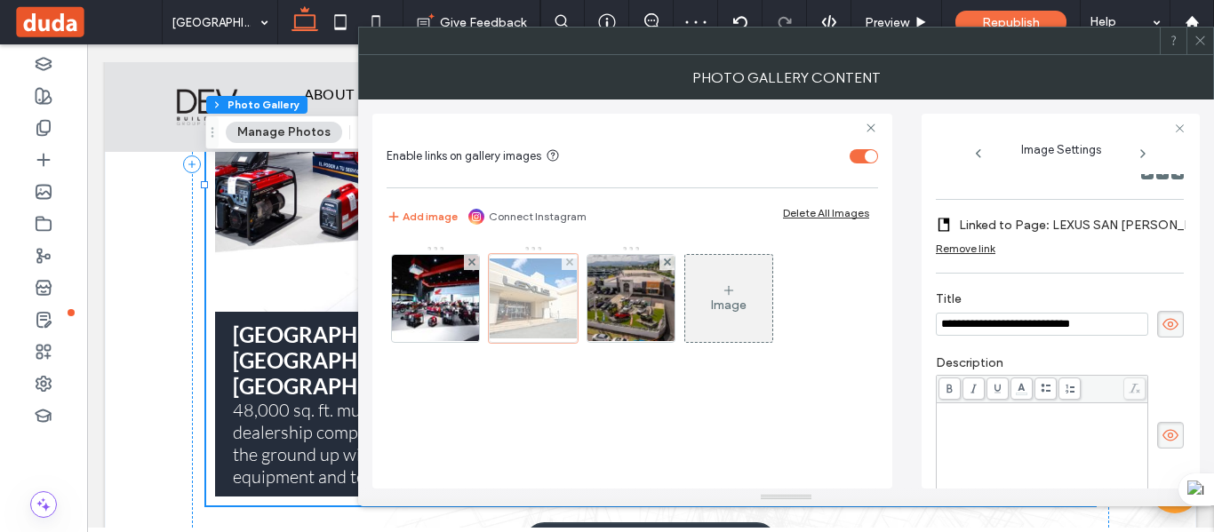
scroll to position [260, 0]
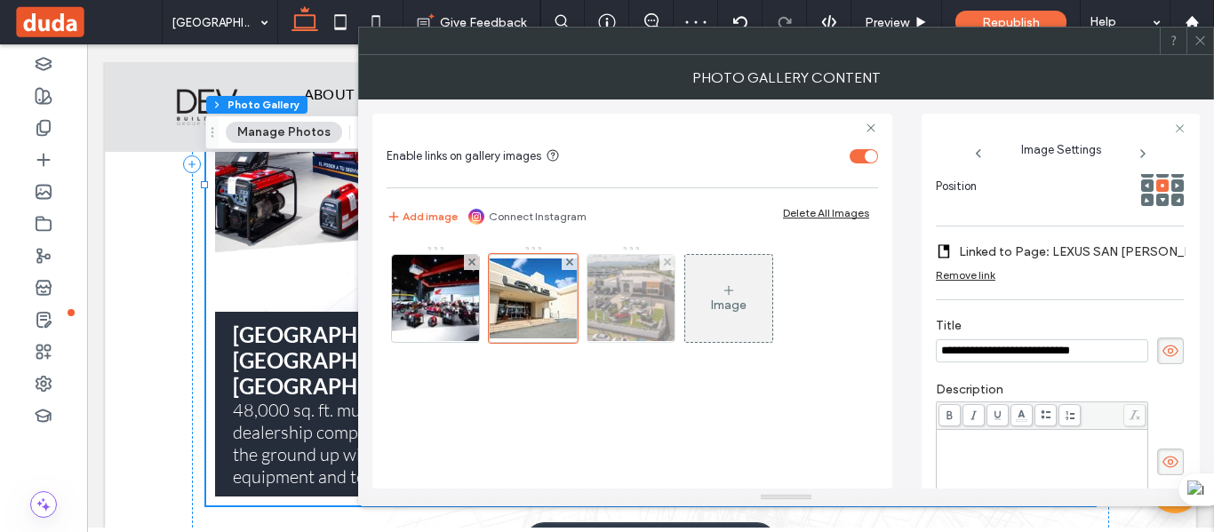
click at [610, 305] on img at bounding box center [631, 298] width 131 height 87
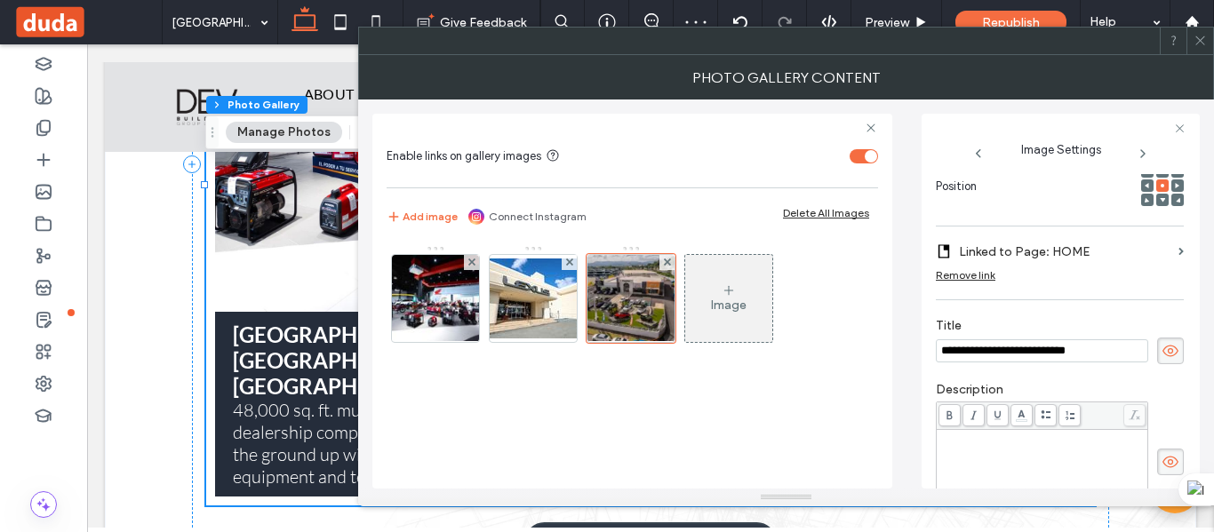
click at [993, 247] on label "Linked to Page: HOME" at bounding box center [1065, 252] width 212 height 33
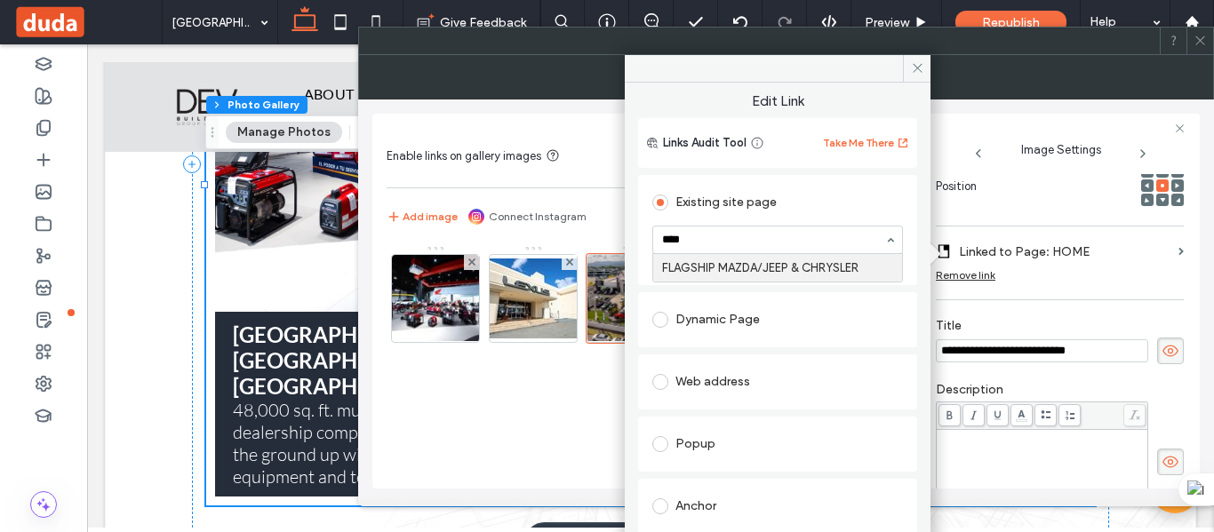
type input "*****"
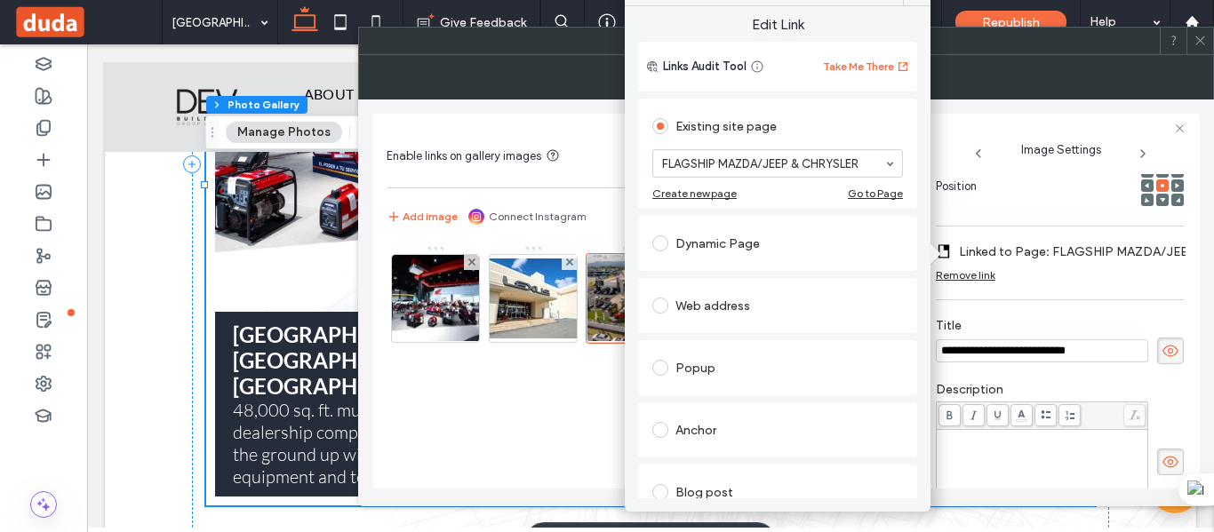
click at [1200, 33] on span at bounding box center [1200, 41] width 13 height 27
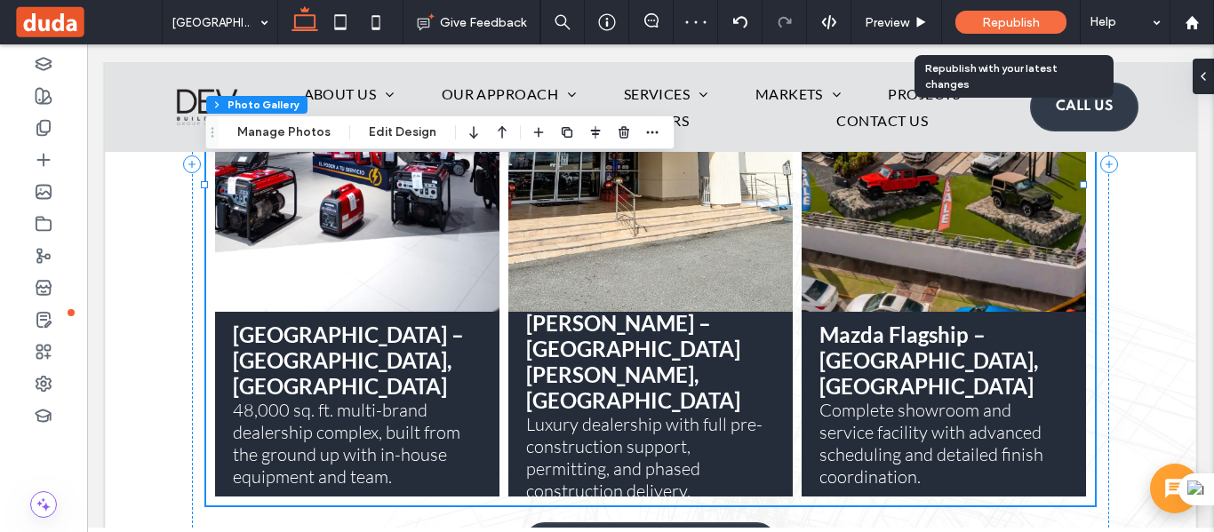
click at [1035, 21] on span "Republish" at bounding box center [1011, 22] width 58 height 15
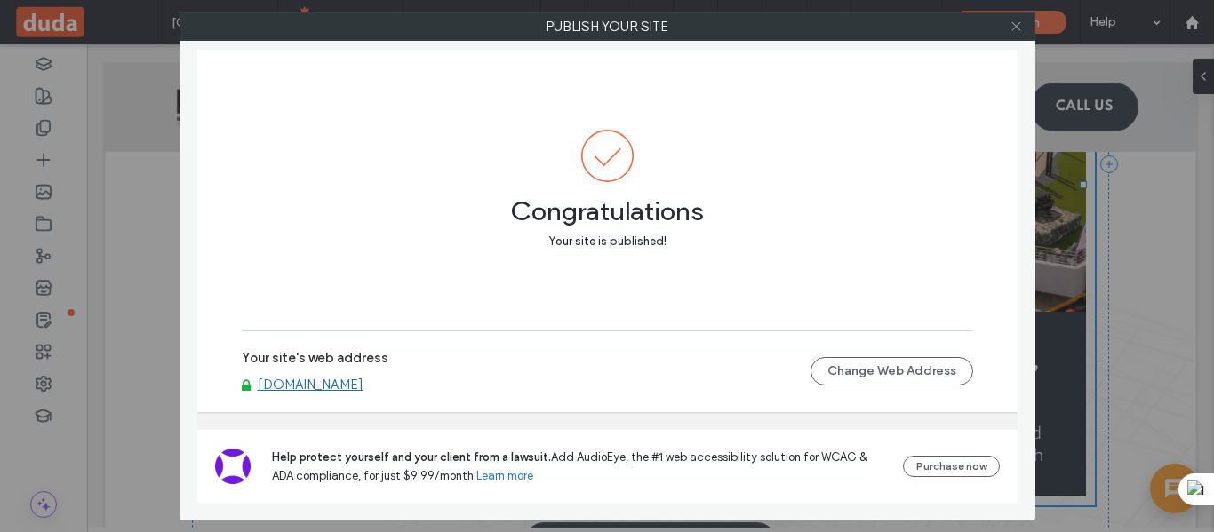
click at [1015, 27] on icon at bounding box center [1016, 26] width 13 height 13
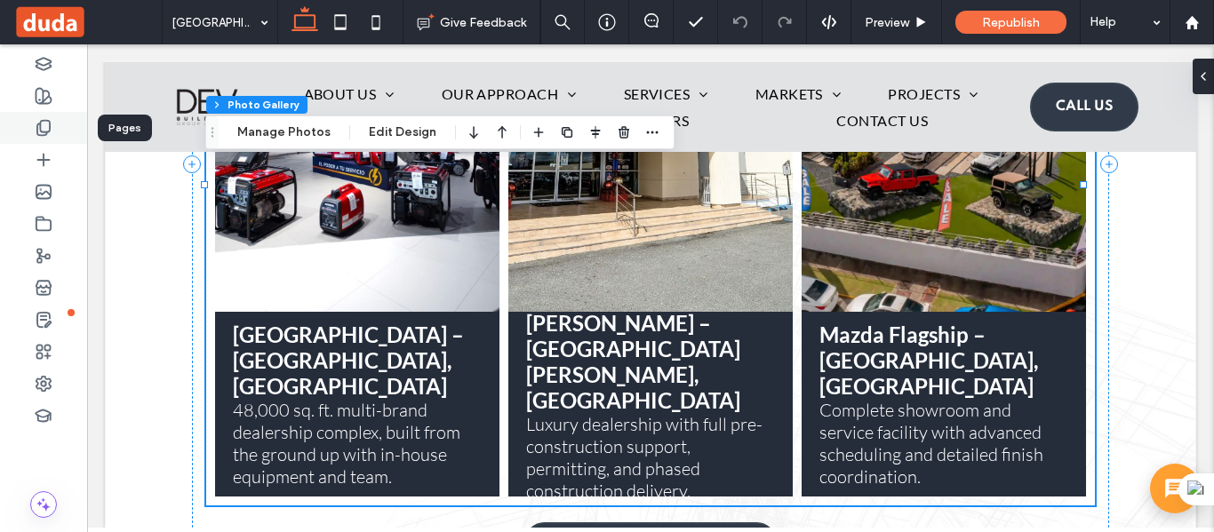
click at [43, 124] on icon at bounding box center [44, 128] width 18 height 18
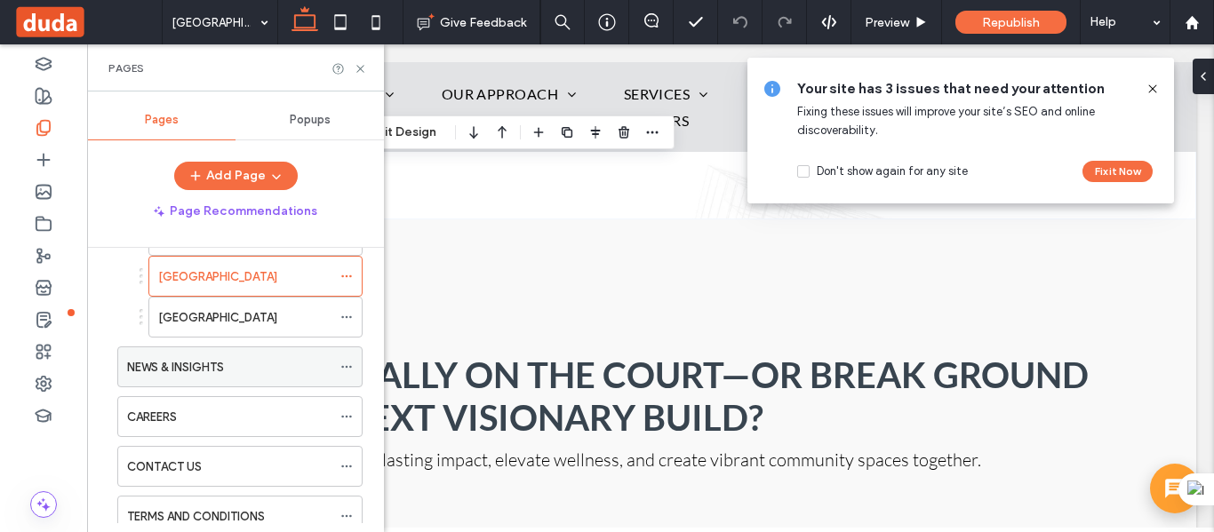
scroll to position [444, 0]
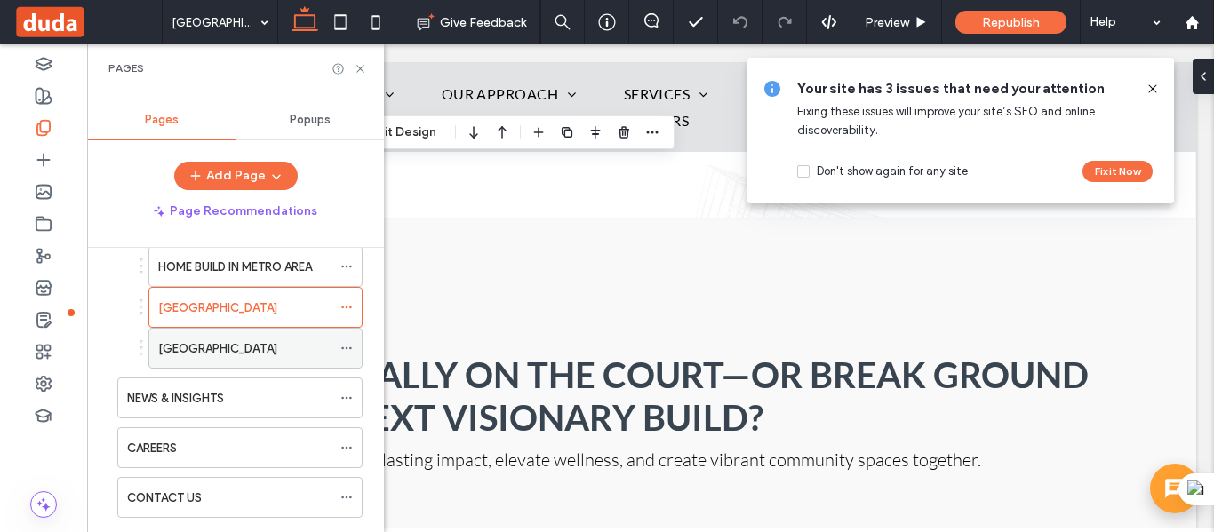
click at [228, 342] on label "RIO GRANDE BELLA MALL" at bounding box center [217, 348] width 119 height 31
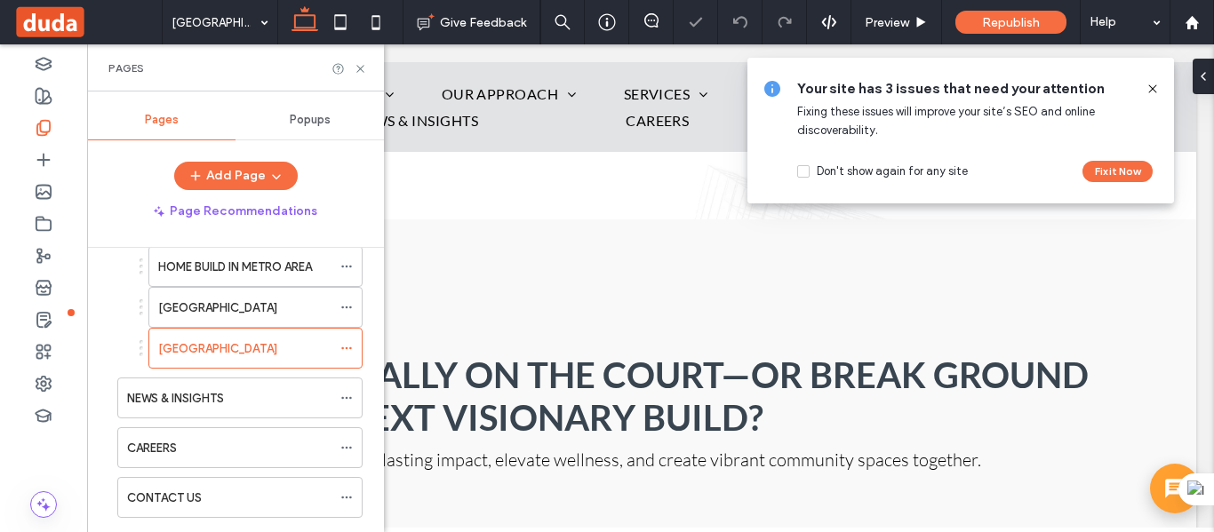
click at [1151, 90] on icon at bounding box center [1153, 89] width 14 height 14
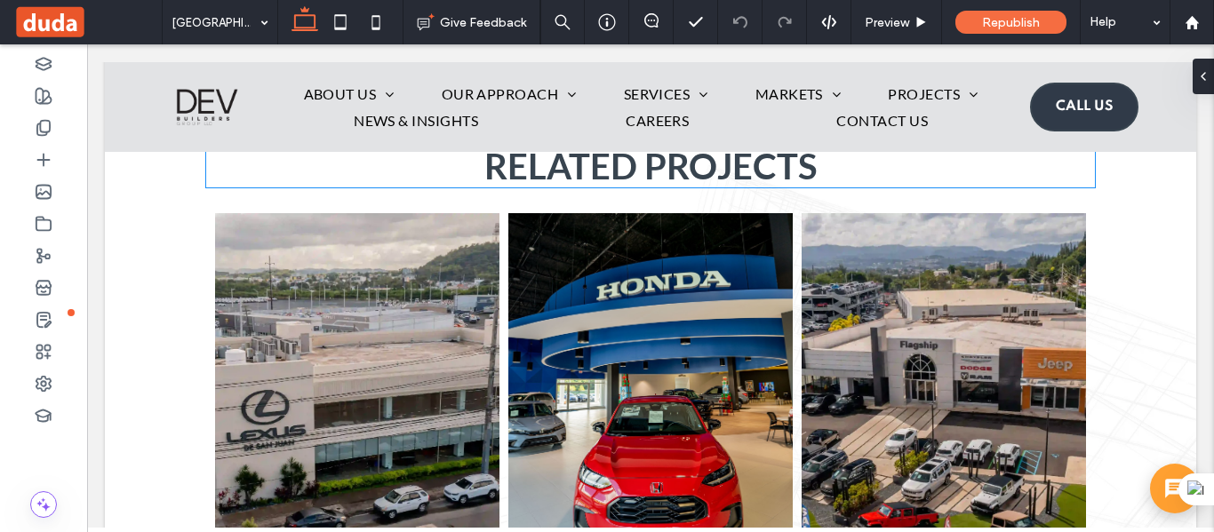
scroll to position [7179, 0]
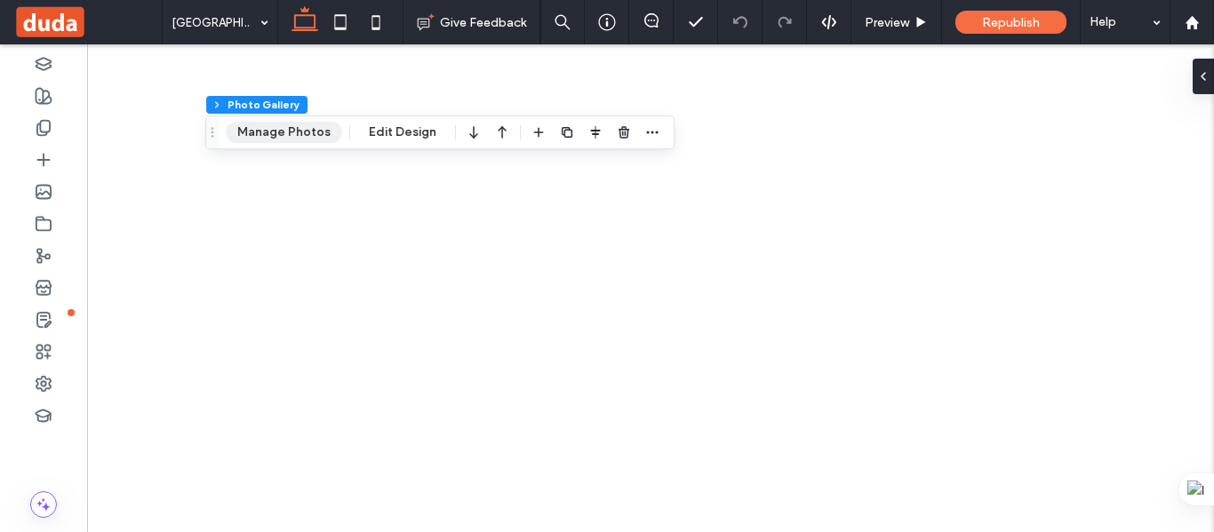
click at [293, 131] on button "Manage Photos" at bounding box center [284, 132] width 116 height 21
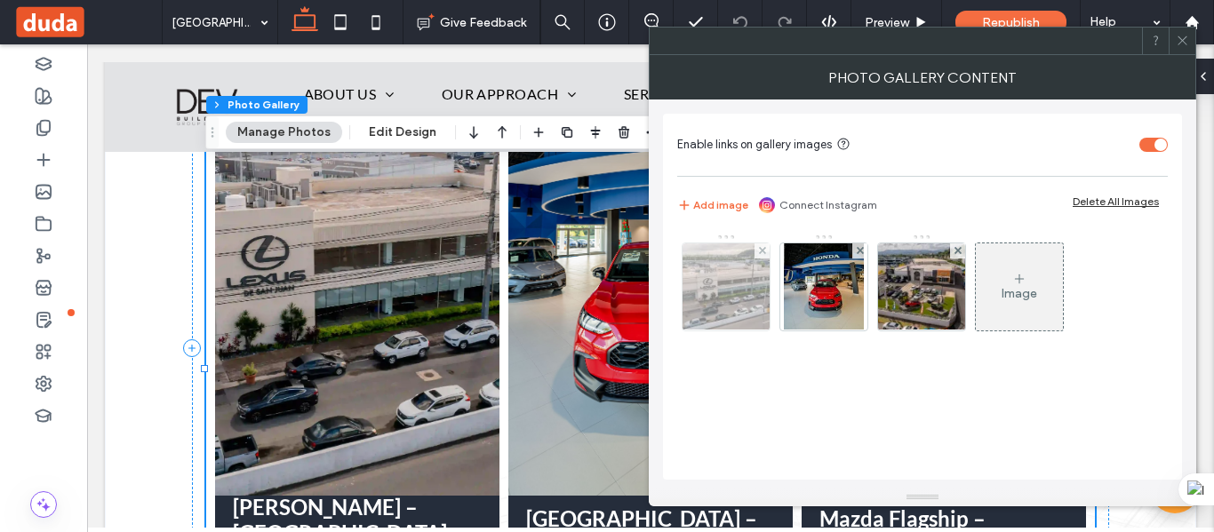
click at [705, 297] on img at bounding box center [726, 287] width 131 height 87
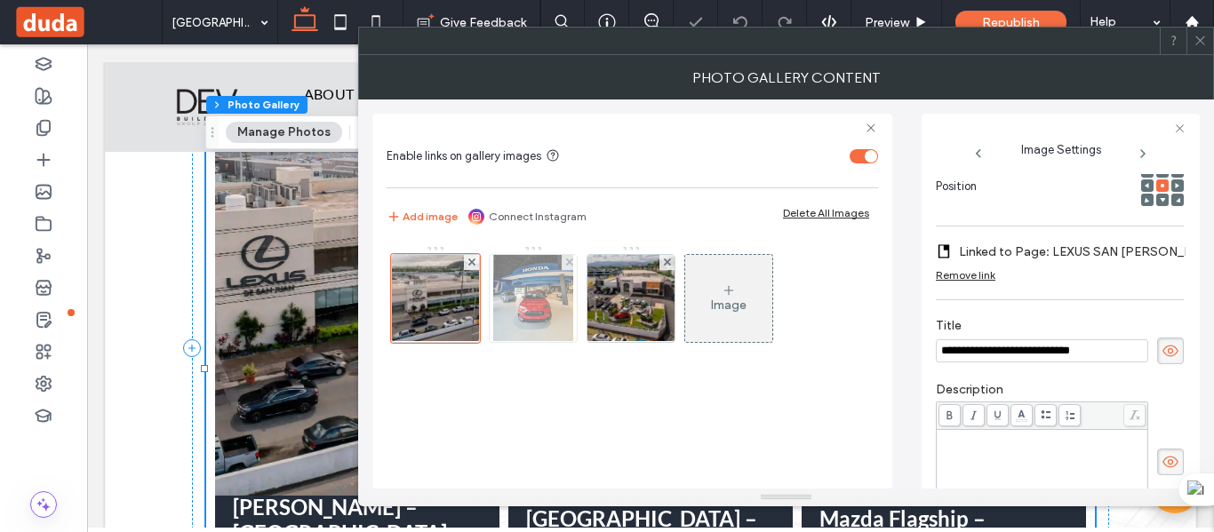
click at [569, 305] on img at bounding box center [533, 298] width 81 height 87
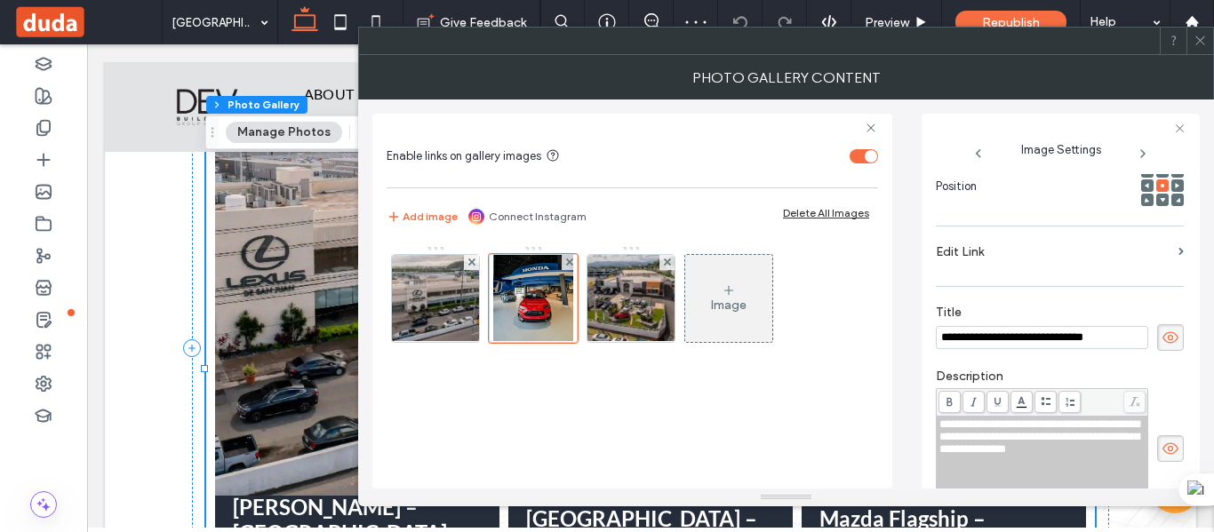
click at [1082, 249] on label "Edit Link" at bounding box center [1054, 252] width 236 height 33
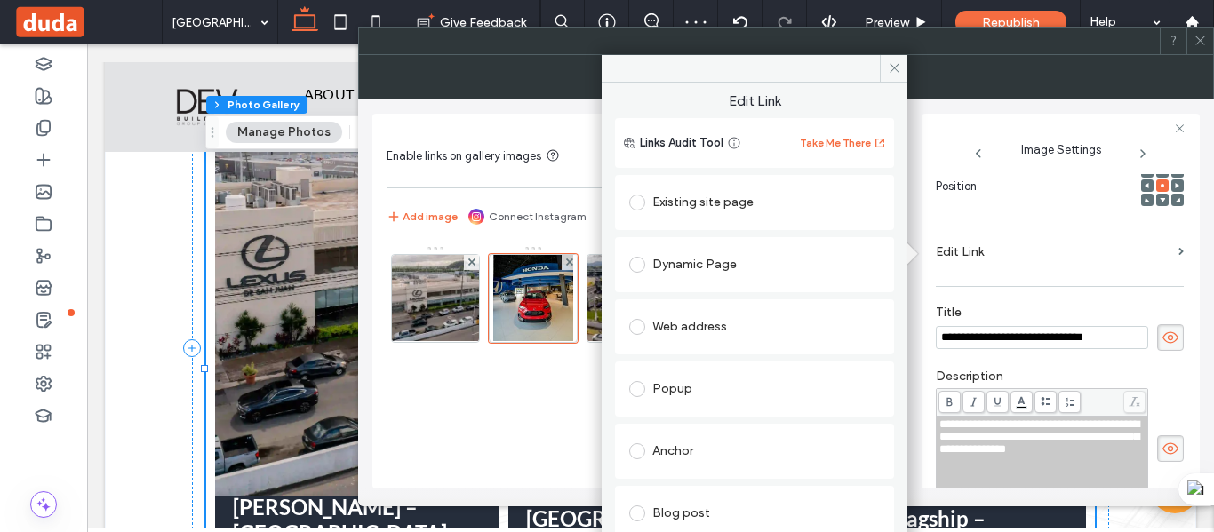
click at [678, 209] on div "Existing site page" at bounding box center [754, 202] width 251 height 28
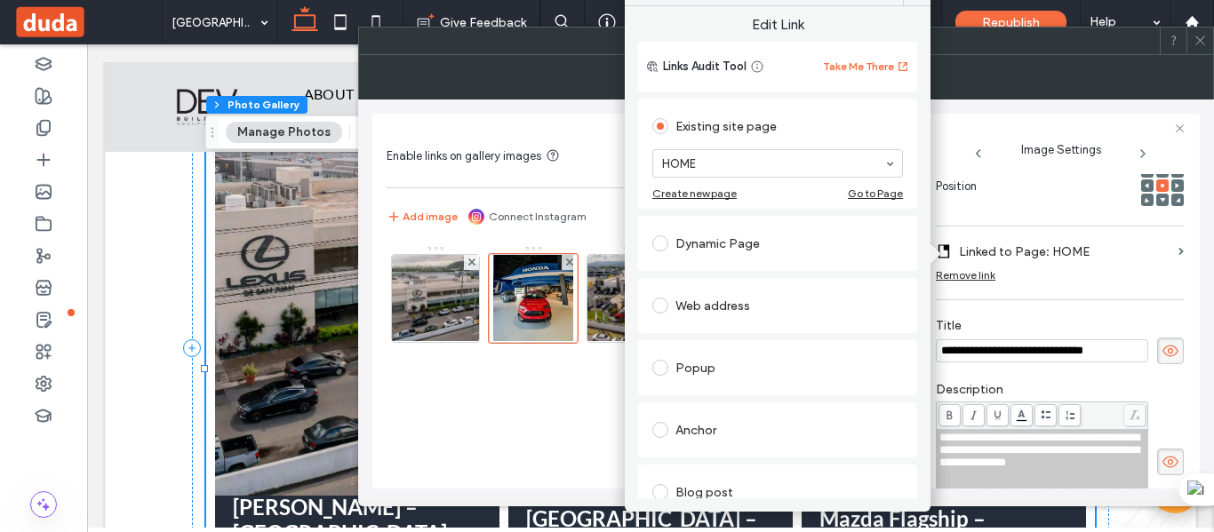
click at [726, 232] on div "Dynamic Page" at bounding box center [777, 243] width 251 height 28
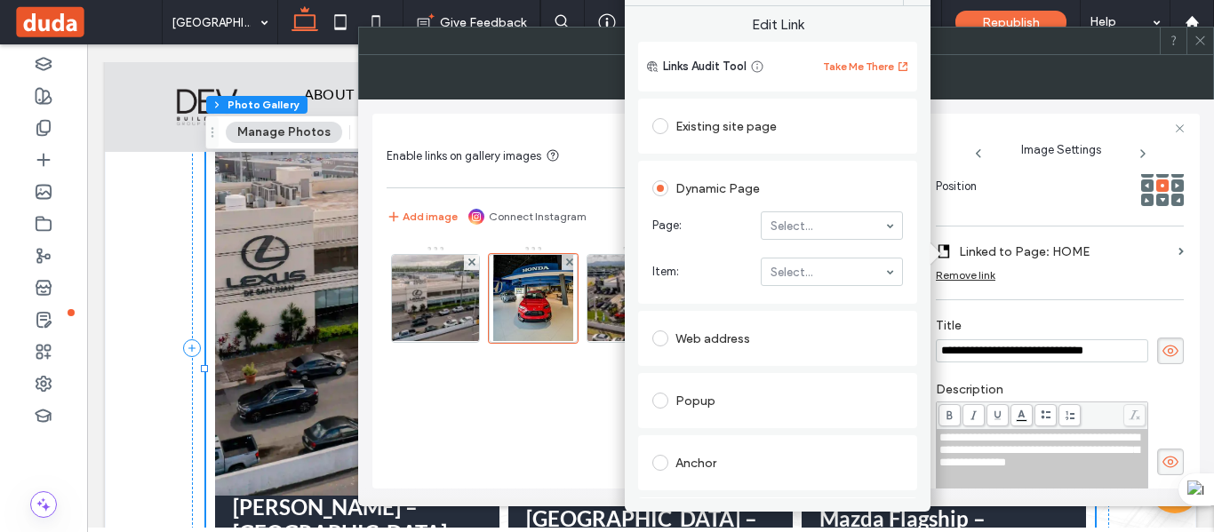
click at [698, 132] on div "Existing site page" at bounding box center [777, 126] width 251 height 28
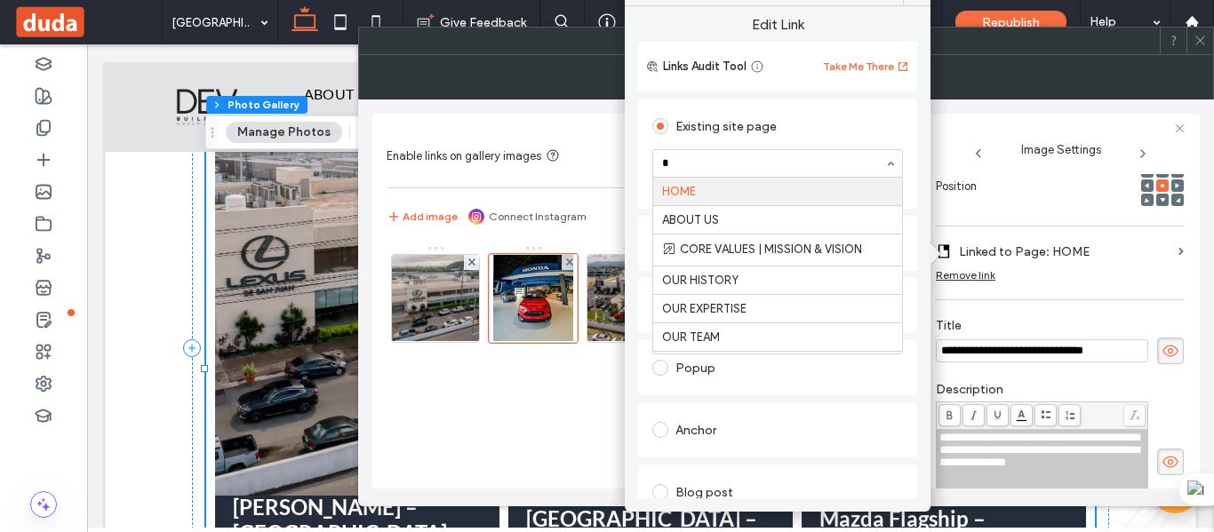
type input "**"
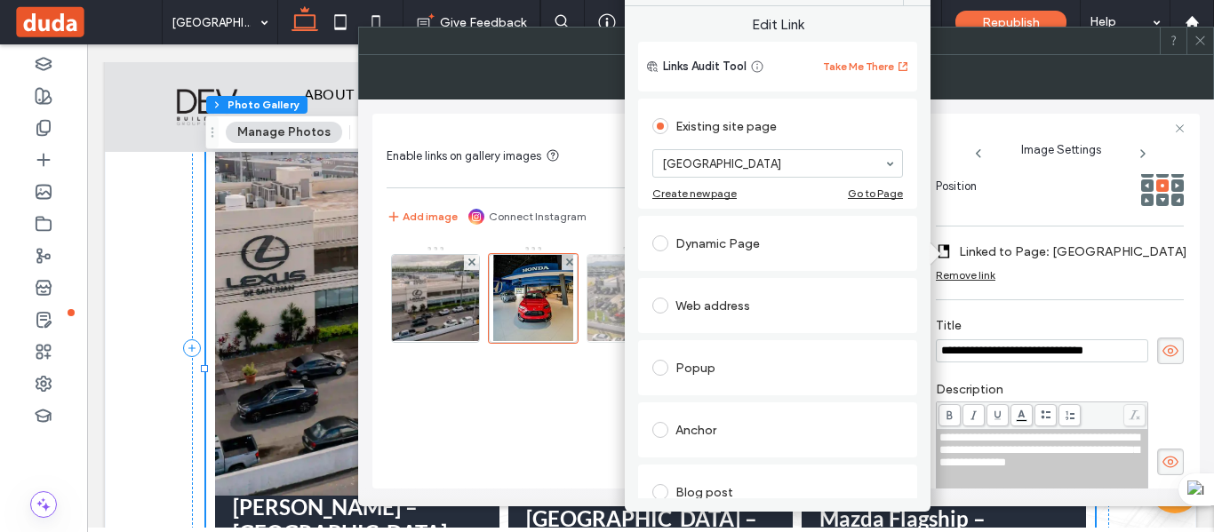
click at [604, 310] on img at bounding box center [631, 298] width 131 height 87
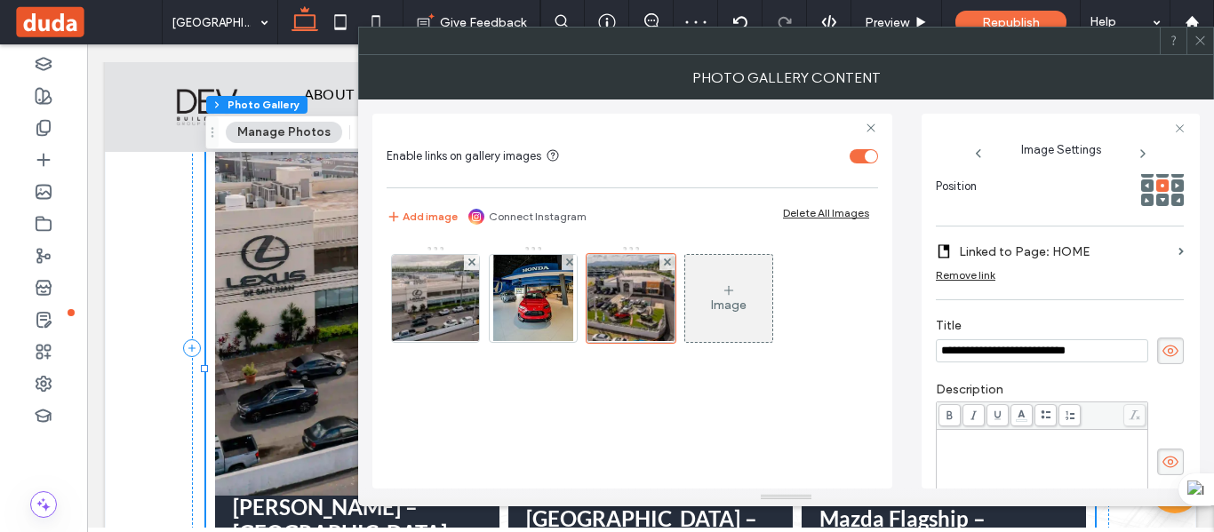
click at [996, 251] on label "Linked to Page: HOME" at bounding box center [1065, 252] width 212 height 33
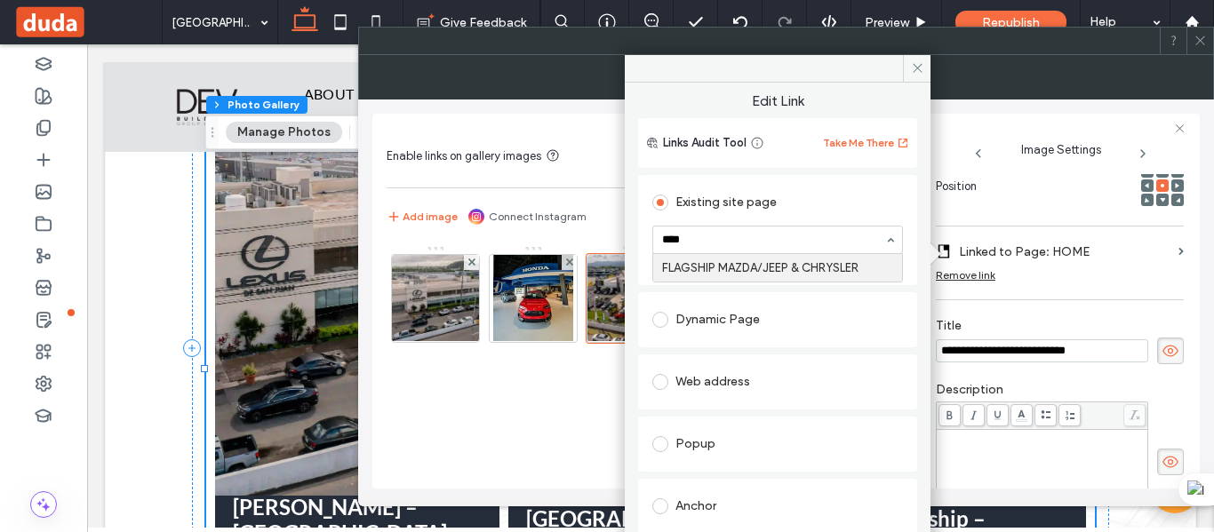
type input "*****"
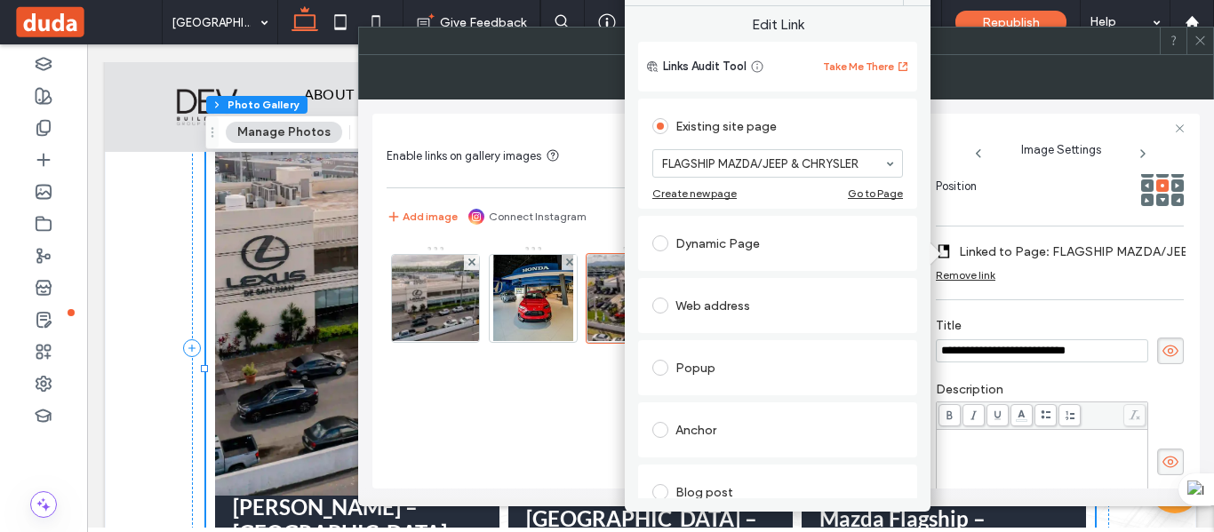
click at [1200, 37] on icon at bounding box center [1200, 40] width 13 height 13
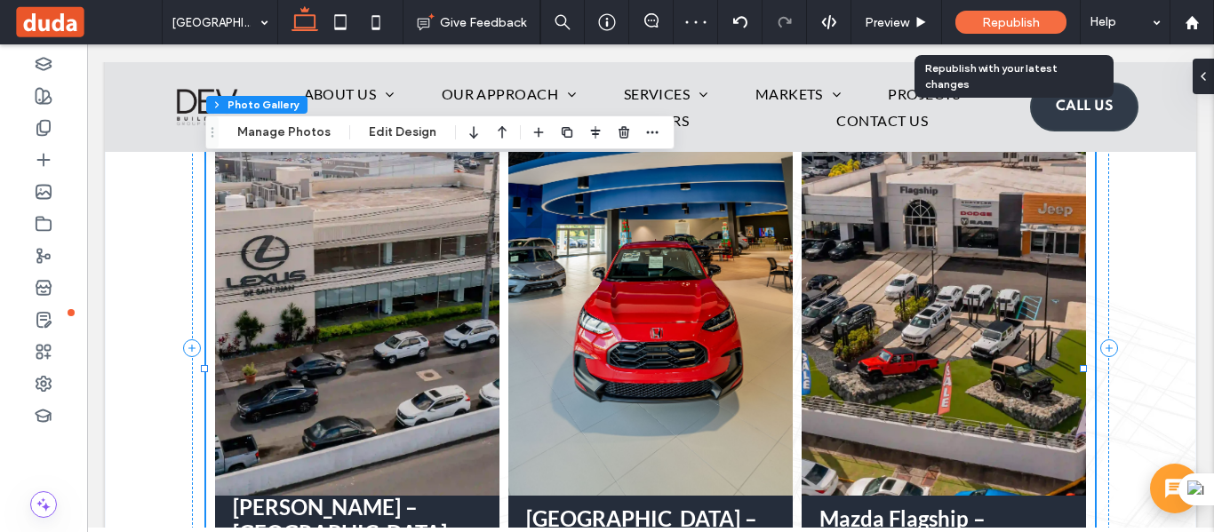
click at [967, 20] on div "Republish" at bounding box center [1011, 22] width 111 height 23
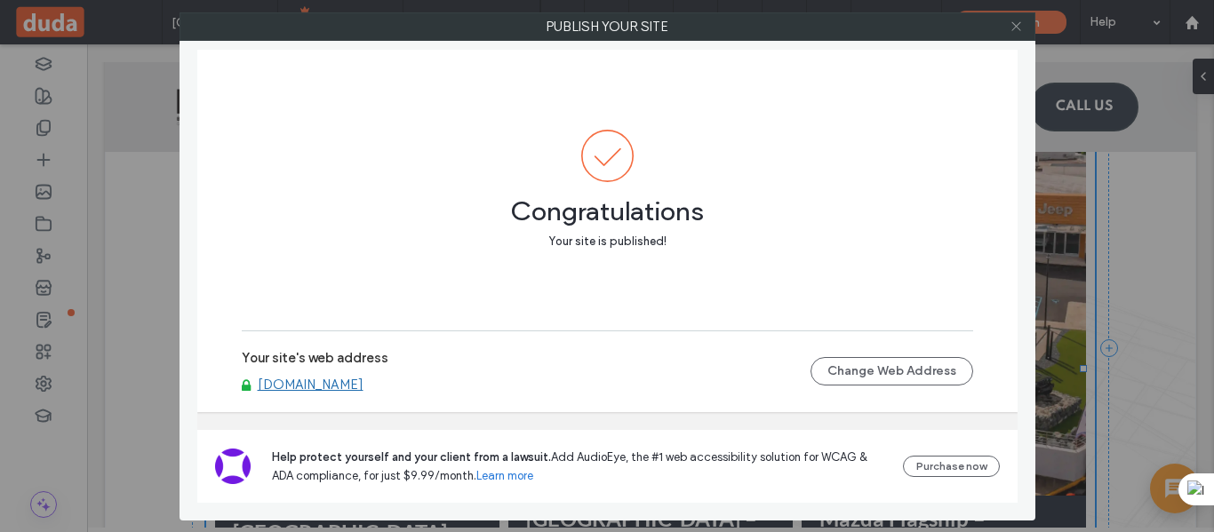
click at [1015, 21] on icon at bounding box center [1016, 26] width 13 height 13
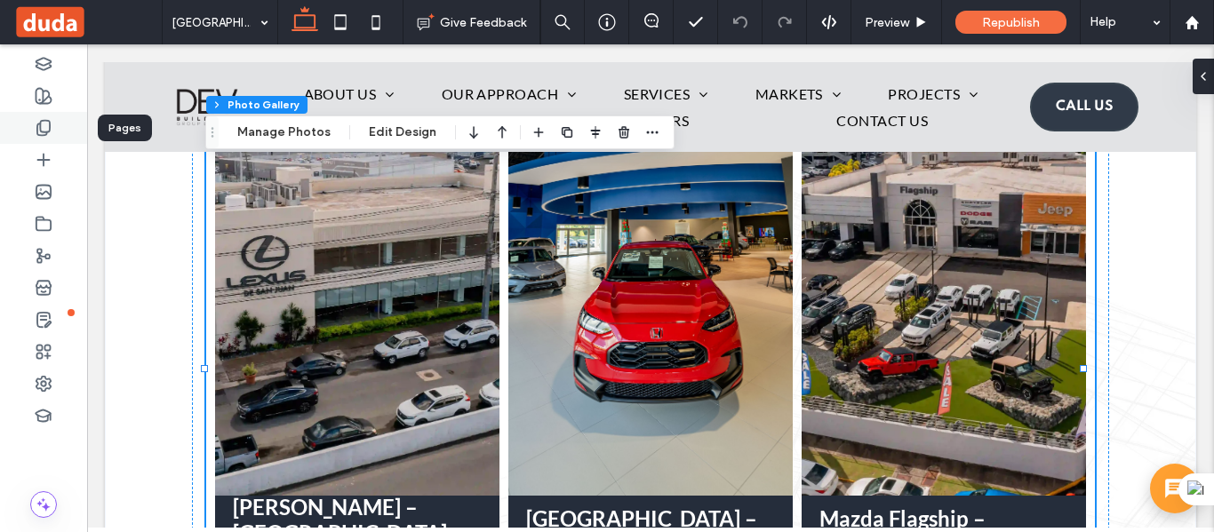
click at [36, 127] on icon at bounding box center [44, 128] width 18 height 18
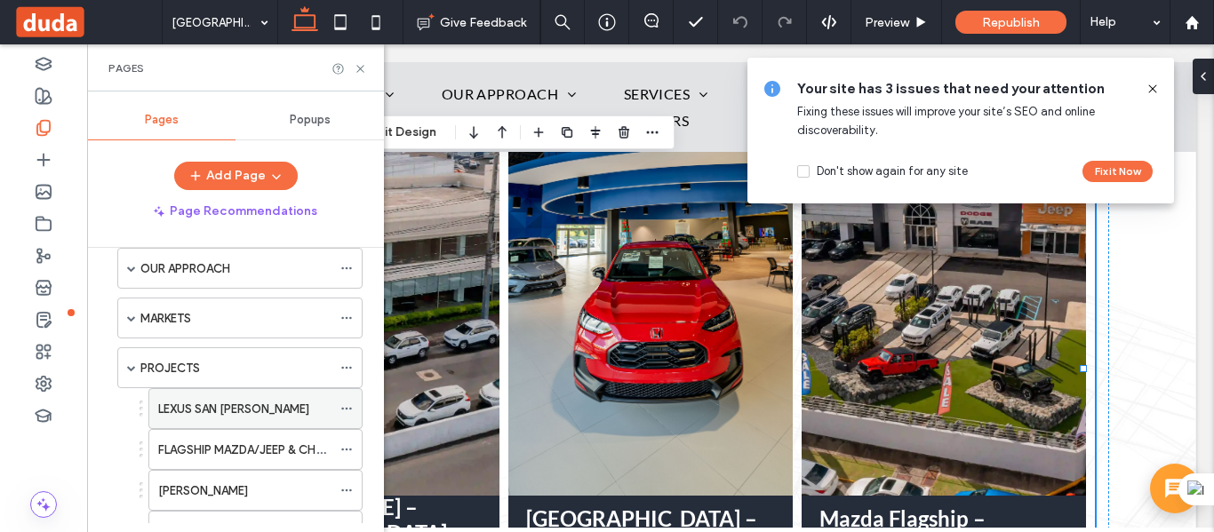
scroll to position [178, 0]
click at [141, 366] on label "PROJECTS" at bounding box center [170, 370] width 60 height 31
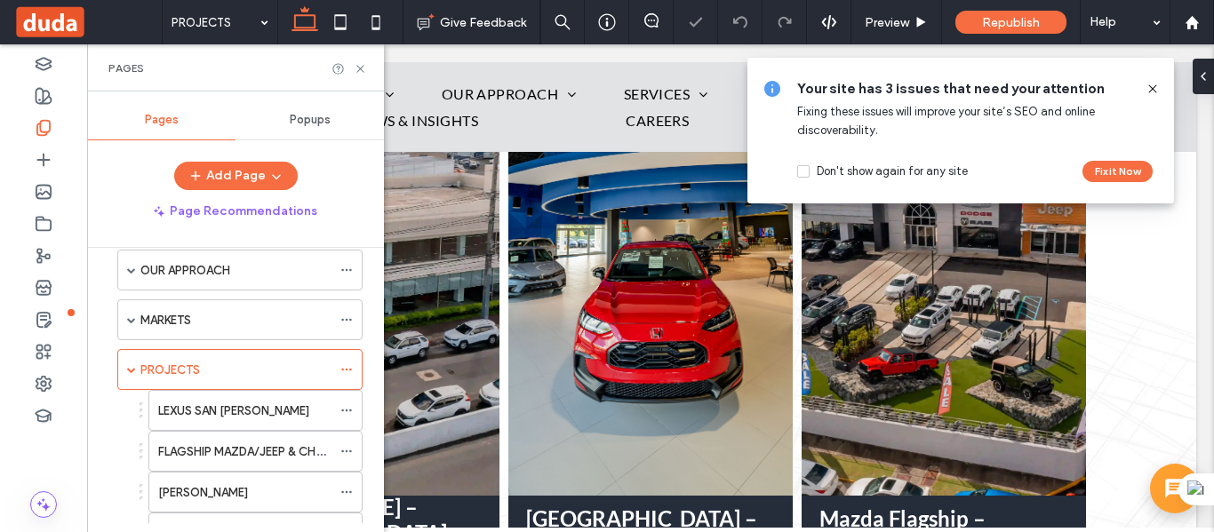
click at [132, 317] on span at bounding box center [131, 320] width 9 height 9
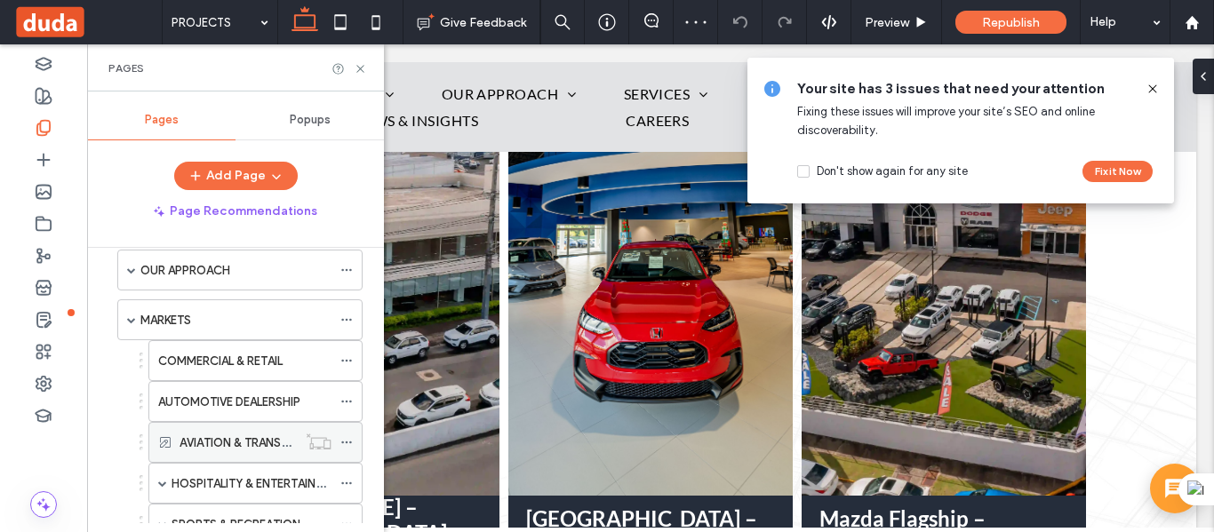
click at [347, 445] on icon at bounding box center [346, 442] width 12 height 12
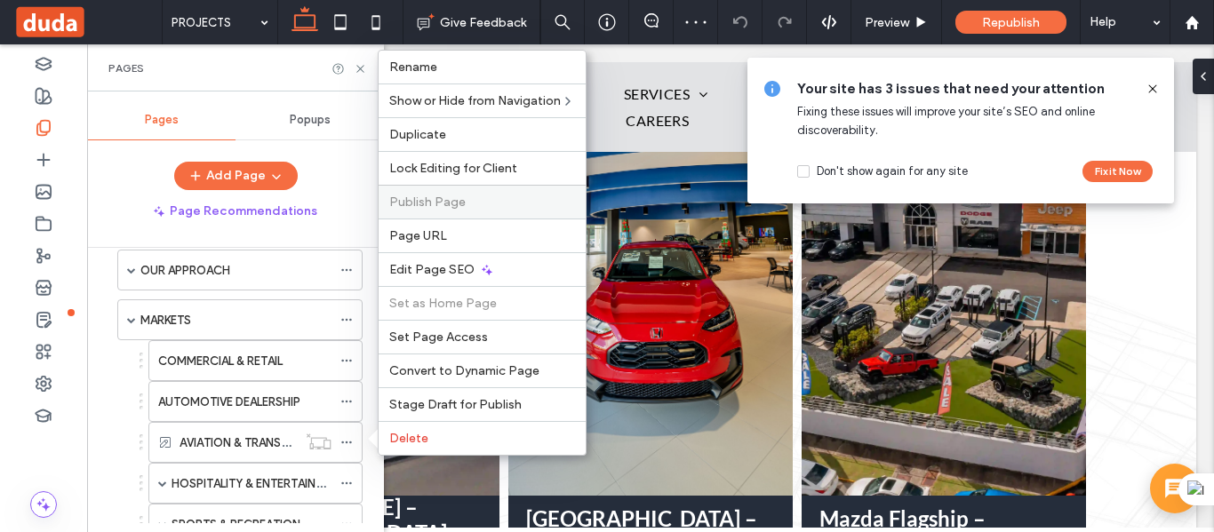
click at [417, 196] on span "Publish Page" at bounding box center [427, 202] width 76 height 15
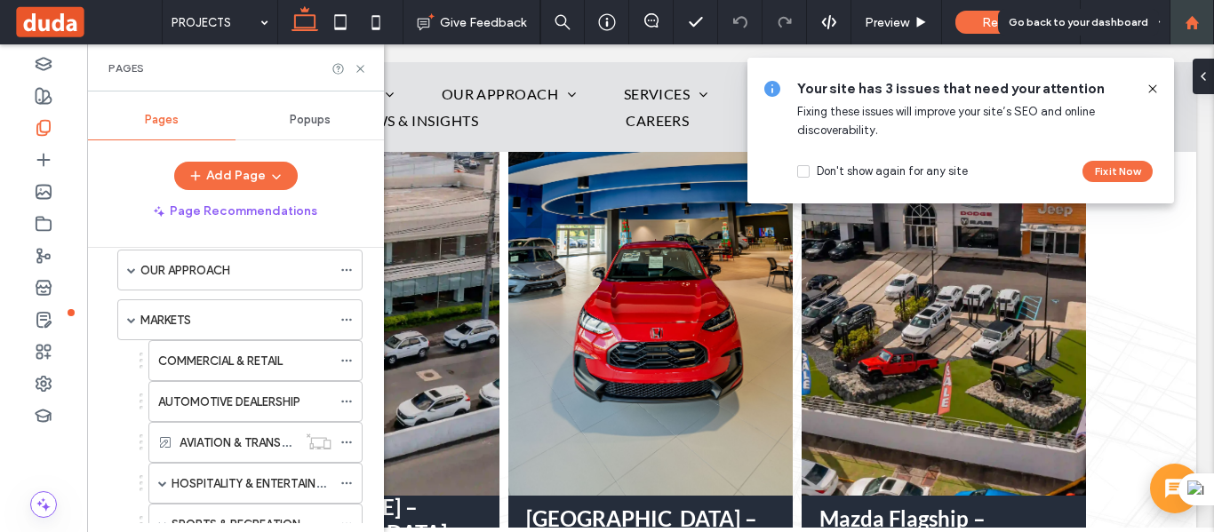
click at [1183, 25] on div at bounding box center [1192, 22] width 43 height 15
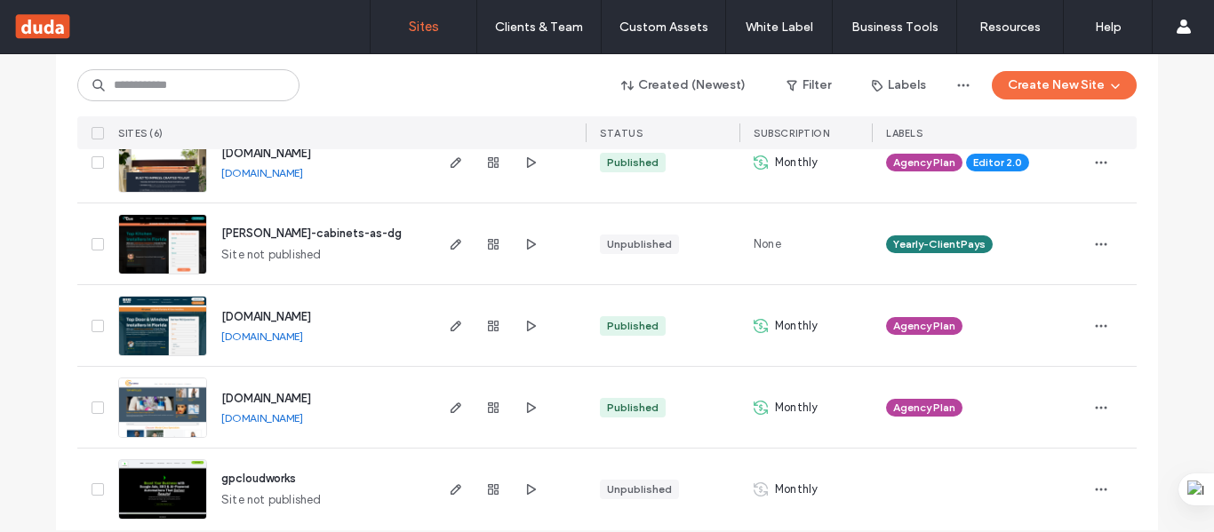
scroll to position [330, 0]
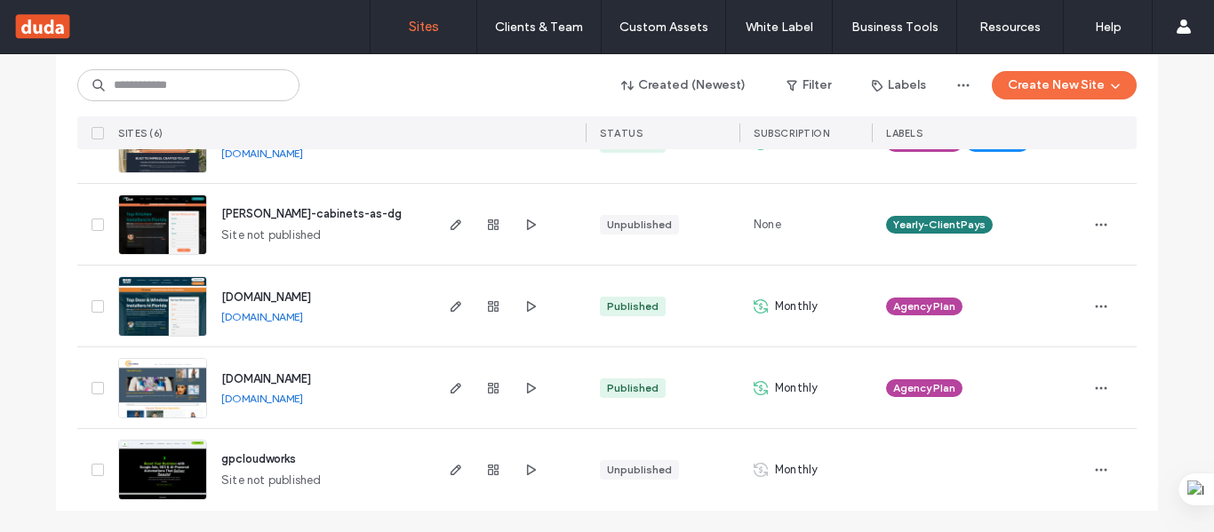
click at [166, 311] on img at bounding box center [162, 337] width 87 height 121
